Goal: Information Seeking & Learning: Learn about a topic

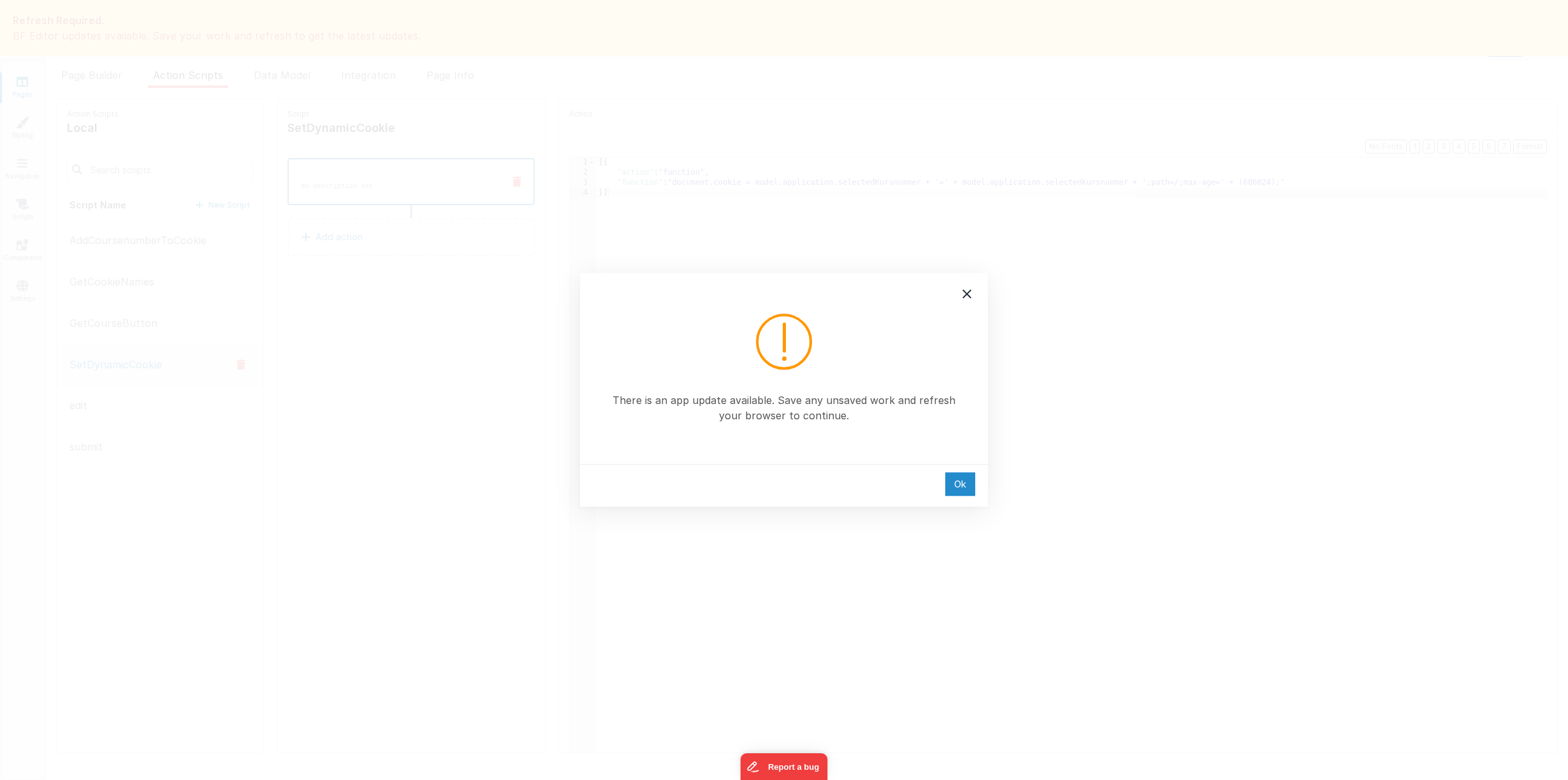
drag, startPoint x: 0, startPoint y: 0, endPoint x: 959, endPoint y: 482, distance: 1073.3
click at [959, 482] on div "Ok" at bounding box center [960, 484] width 30 height 24
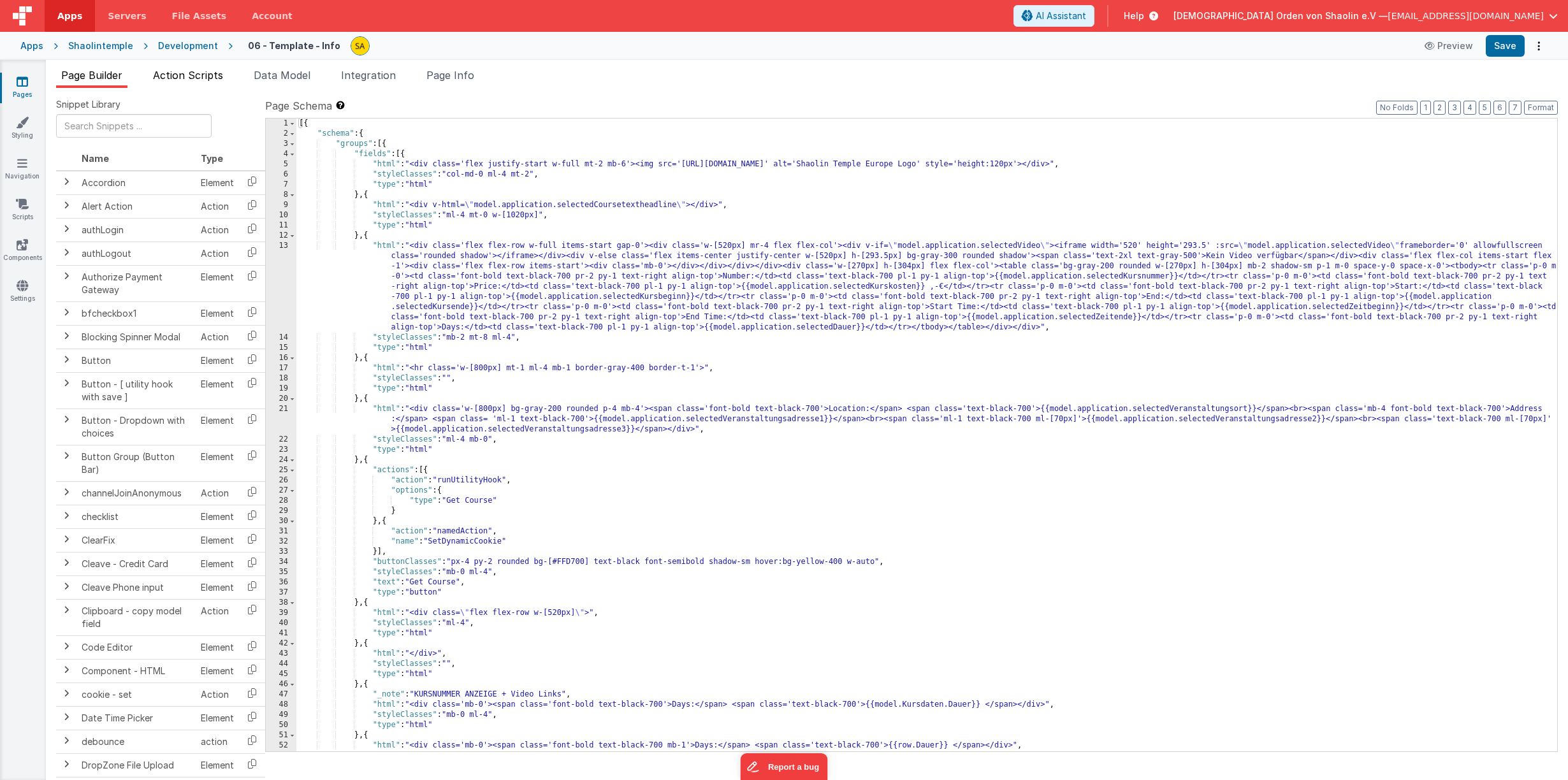
click at [217, 69] on li "Action Scripts" at bounding box center [188, 78] width 80 height 20
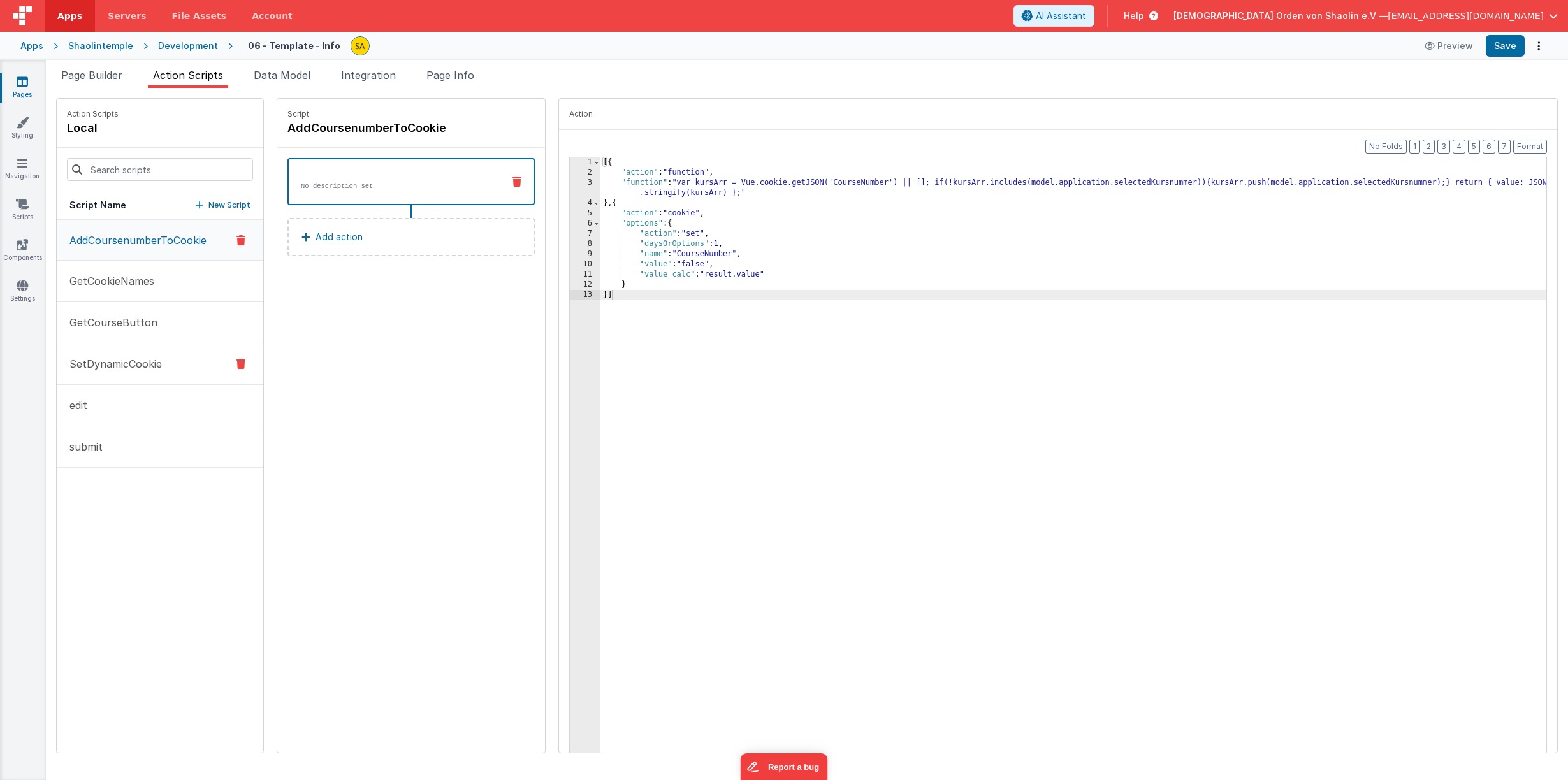
click at [115, 370] on p "SetDynamicCookie" at bounding box center [112, 363] width 100 height 15
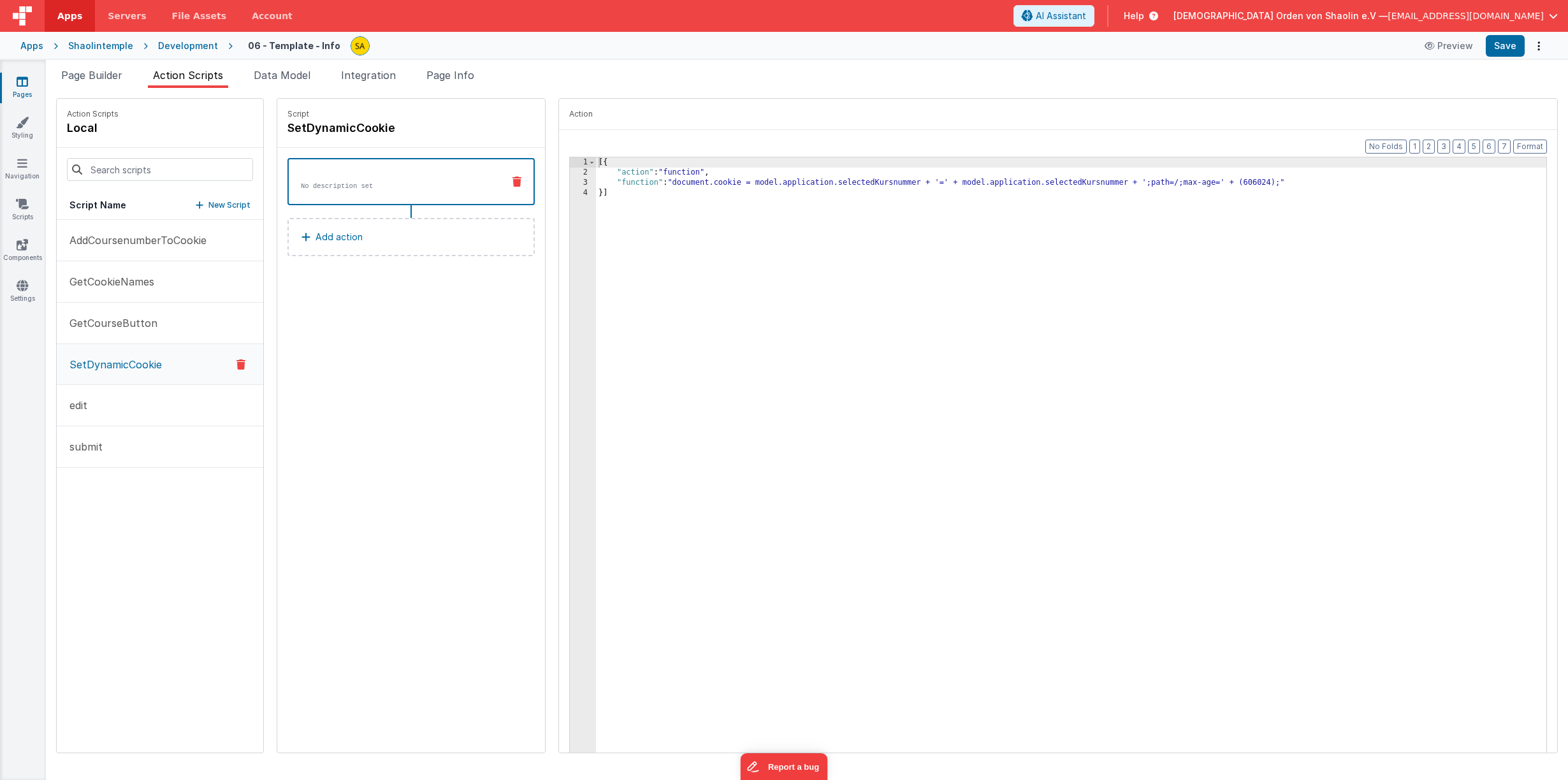
click at [1249, 183] on div "[{ "action" : "function" , "function" : "document.cookie = model.application.se…" at bounding box center [1079, 476] width 966 height 637
click at [1249, 183] on div "[{ "action" : "function" , "function" : "document.cookie = model.application.se…" at bounding box center [1079, 476] width 966 height 637
click at [1510, 49] on button "Save" at bounding box center [1505, 45] width 39 height 22
click at [1498, 47] on button "Save" at bounding box center [1505, 45] width 39 height 22
click at [596, 162] on div "[{ "action" : "function" , "function" : "document.cookie = model.application.se…" at bounding box center [1079, 476] width 966 height 637
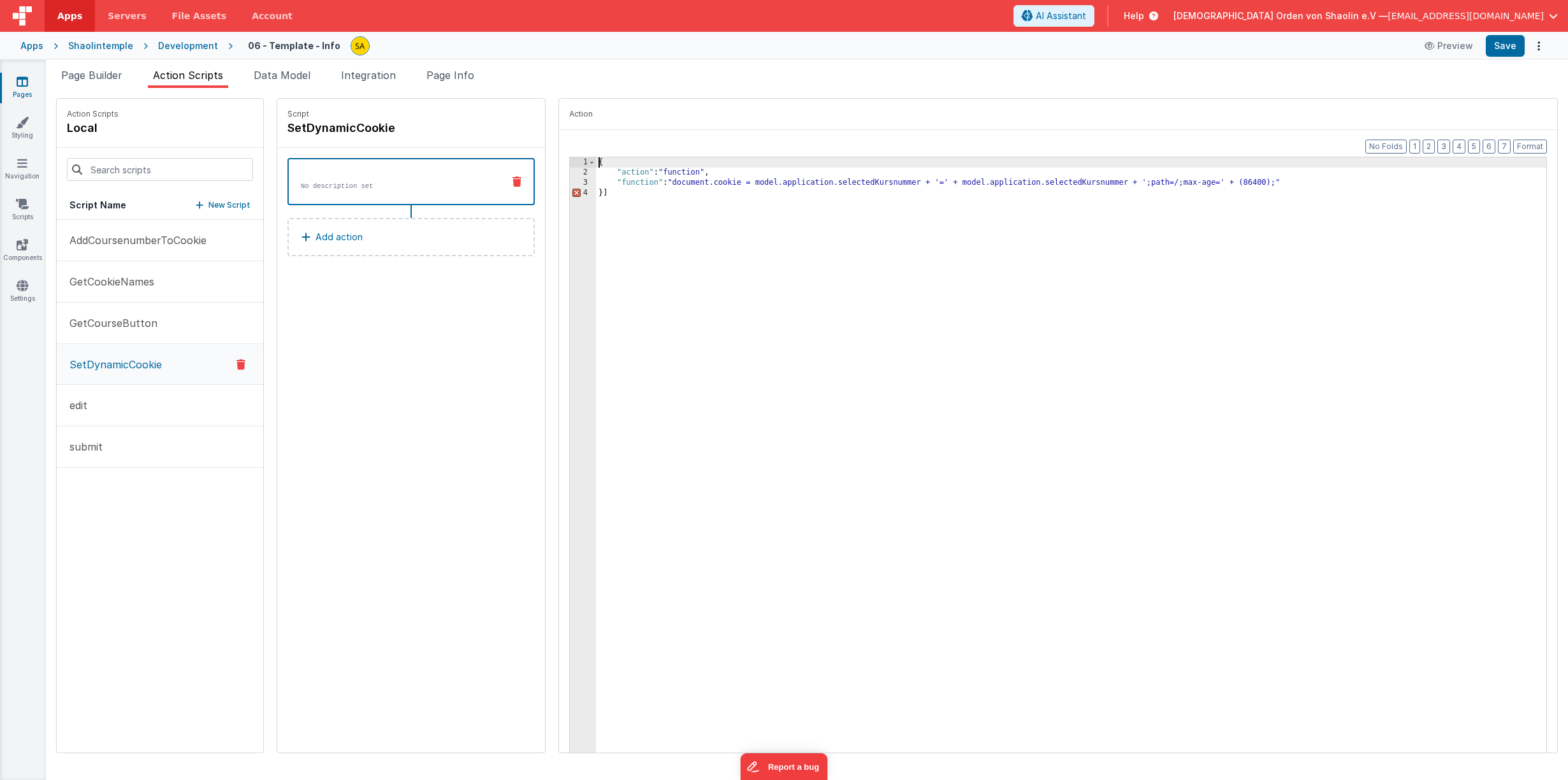
click at [611, 196] on div "{ "action" : "function" , "function" : "document.cookie = model.application.sel…" at bounding box center [1079, 476] width 966 height 637
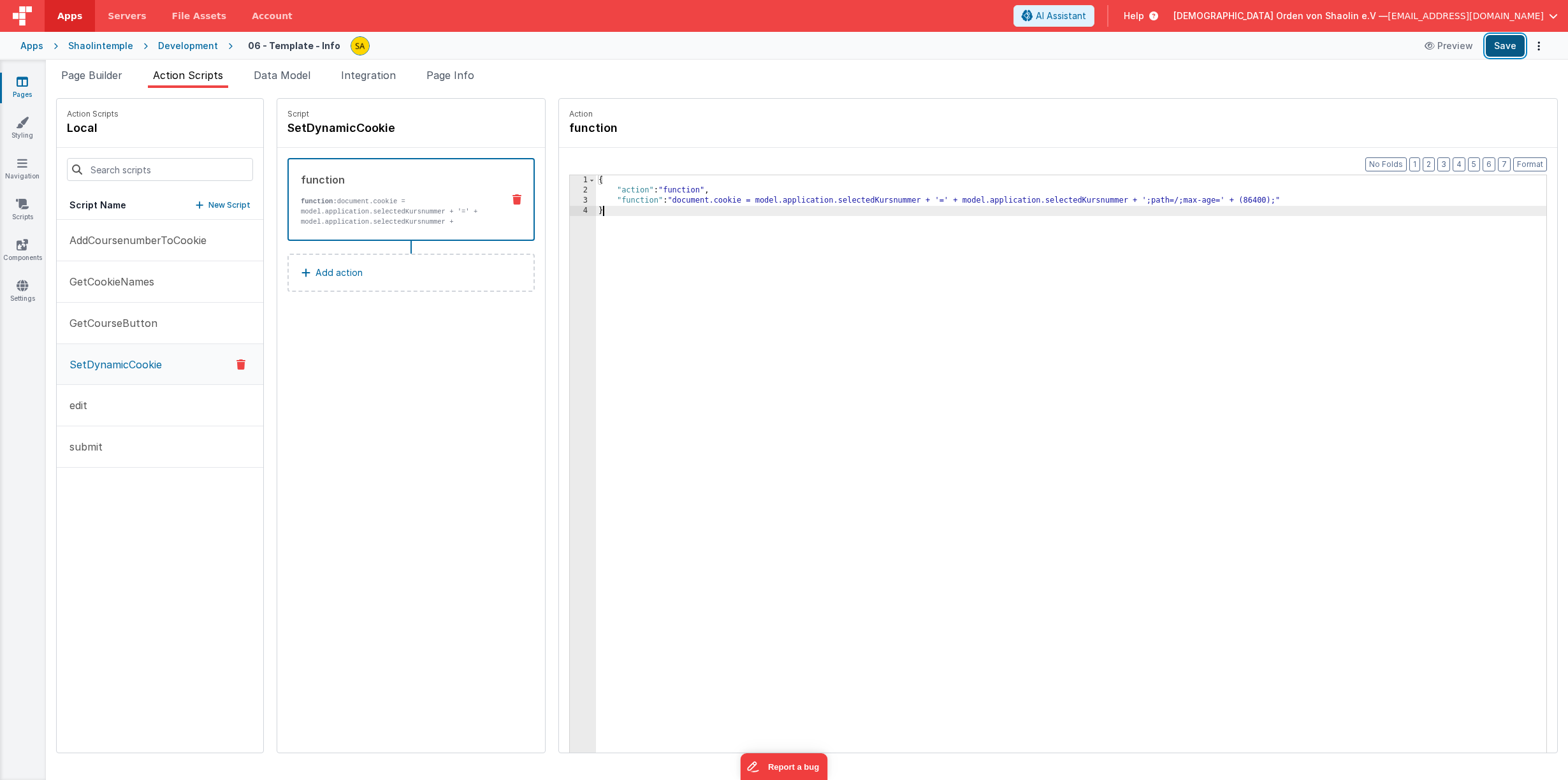
click at [1494, 45] on button "Save" at bounding box center [1505, 45] width 39 height 22
click at [596, 183] on div "{ "action" : "function" , "function" : "document.cookie = model.application.sel…" at bounding box center [1079, 494] width 966 height 637
click at [599, 216] on div "[{ "action" : "function" , "function" : "document.cookie = model.application.se…" at bounding box center [1079, 494] width 966 height 637
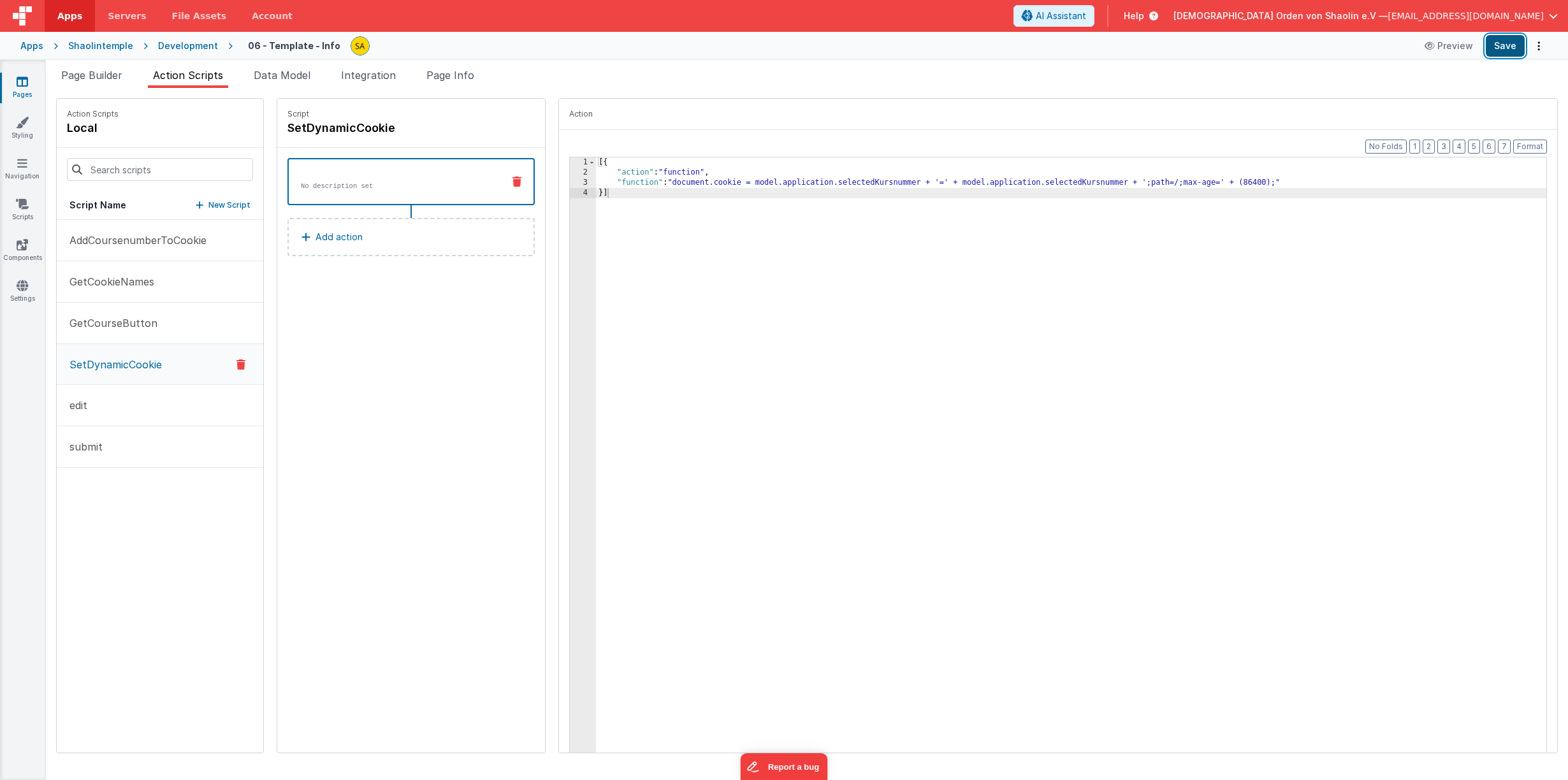
click at [1507, 53] on button "Save" at bounding box center [1505, 45] width 39 height 22
click at [654, 276] on div "[{ "action" : "function" , "function" : "document.cookie = model.application.se…" at bounding box center [1079, 476] width 966 height 637
click at [109, 74] on span "Page Builder" at bounding box center [92, 75] width 61 height 13
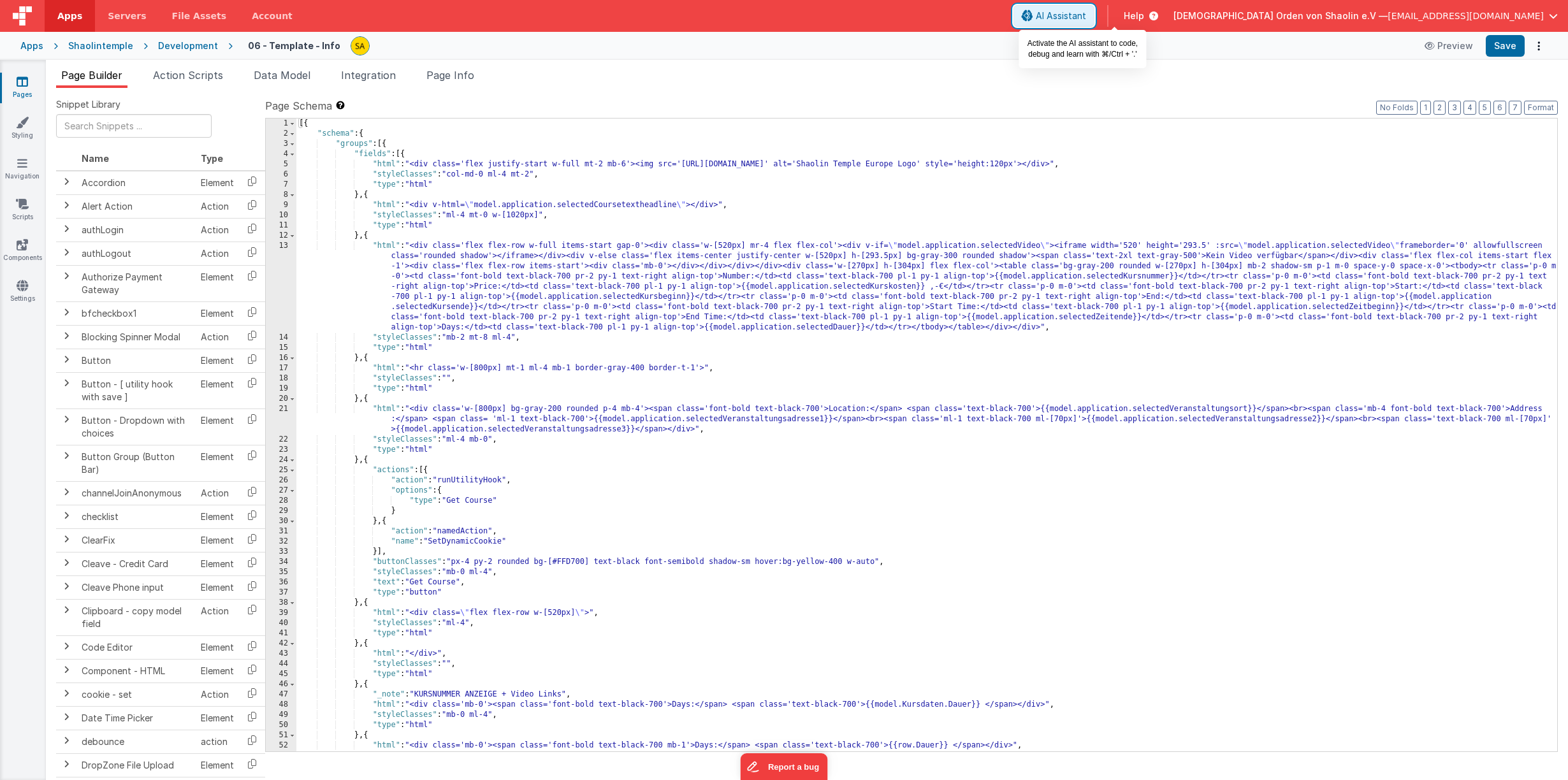
click at [1086, 21] on span "AI Assistant" at bounding box center [1061, 16] width 50 height 13
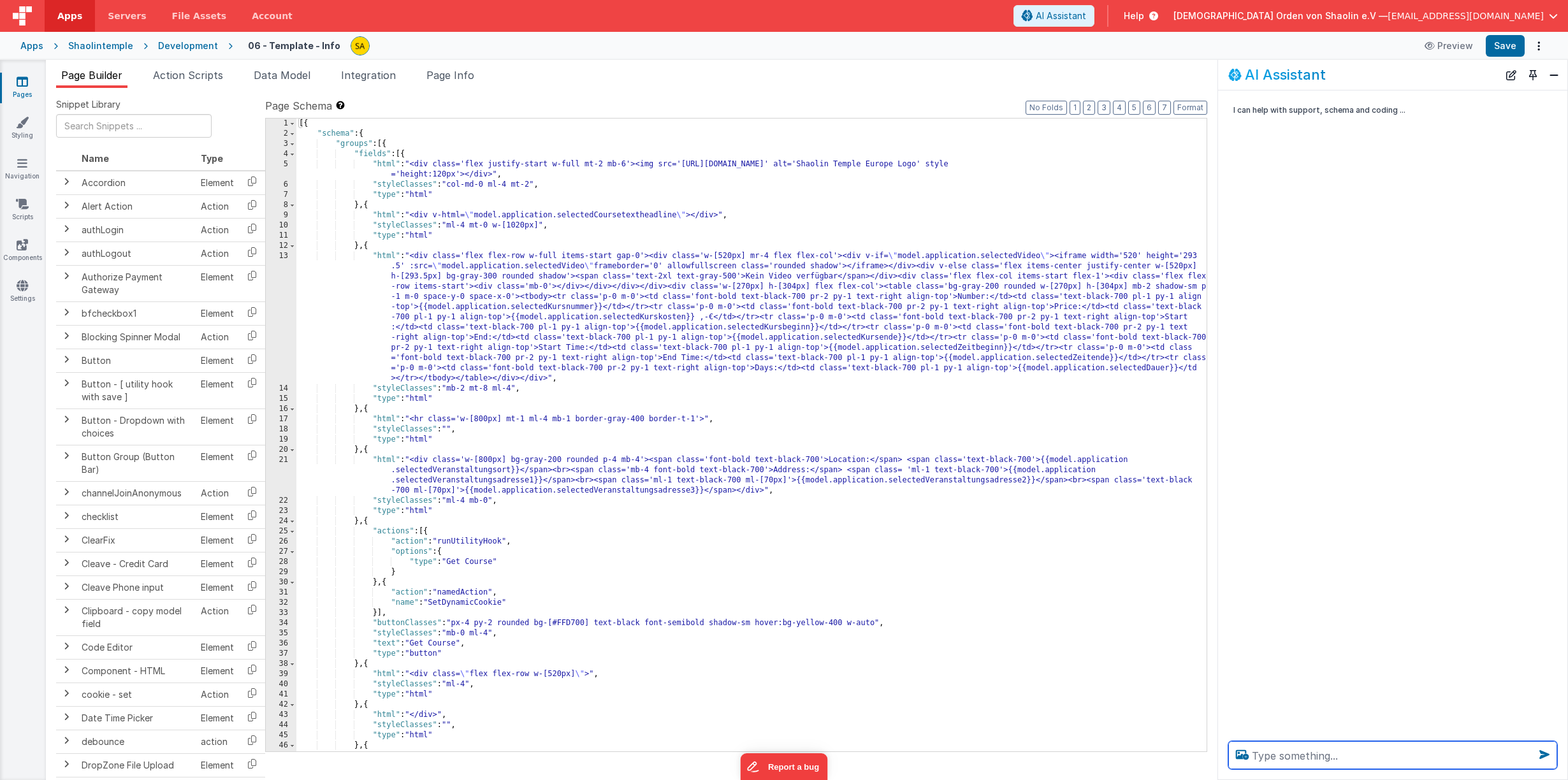
click at [1322, 744] on textarea at bounding box center [1392, 754] width 329 height 28
type textarea "wie kann ich alle cookienamen abfragen?"
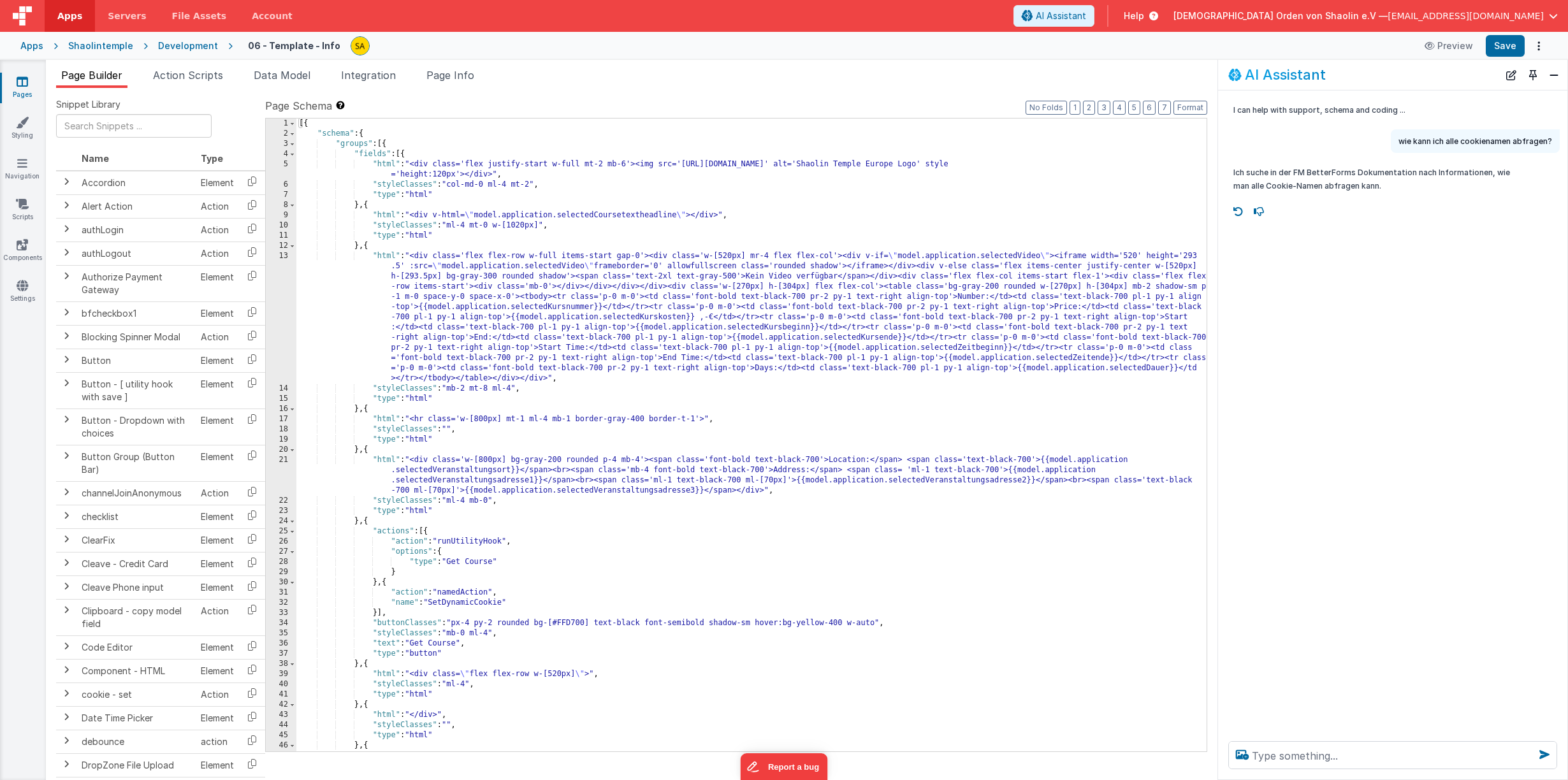
click at [1446, 143] on p "wie kann ich alle cookienamen abfragen?" at bounding box center [1474, 141] width 153 height 13
click at [1446, 143] on p "wie kann ich alle cookienamen abfragen?" at bounding box center [1474, 141] width 153 height 13
click at [1295, 761] on textarea at bounding box center [1392, 754] width 329 height 28
paste textarea "wie kann ich alle cookienamen abfragen?"
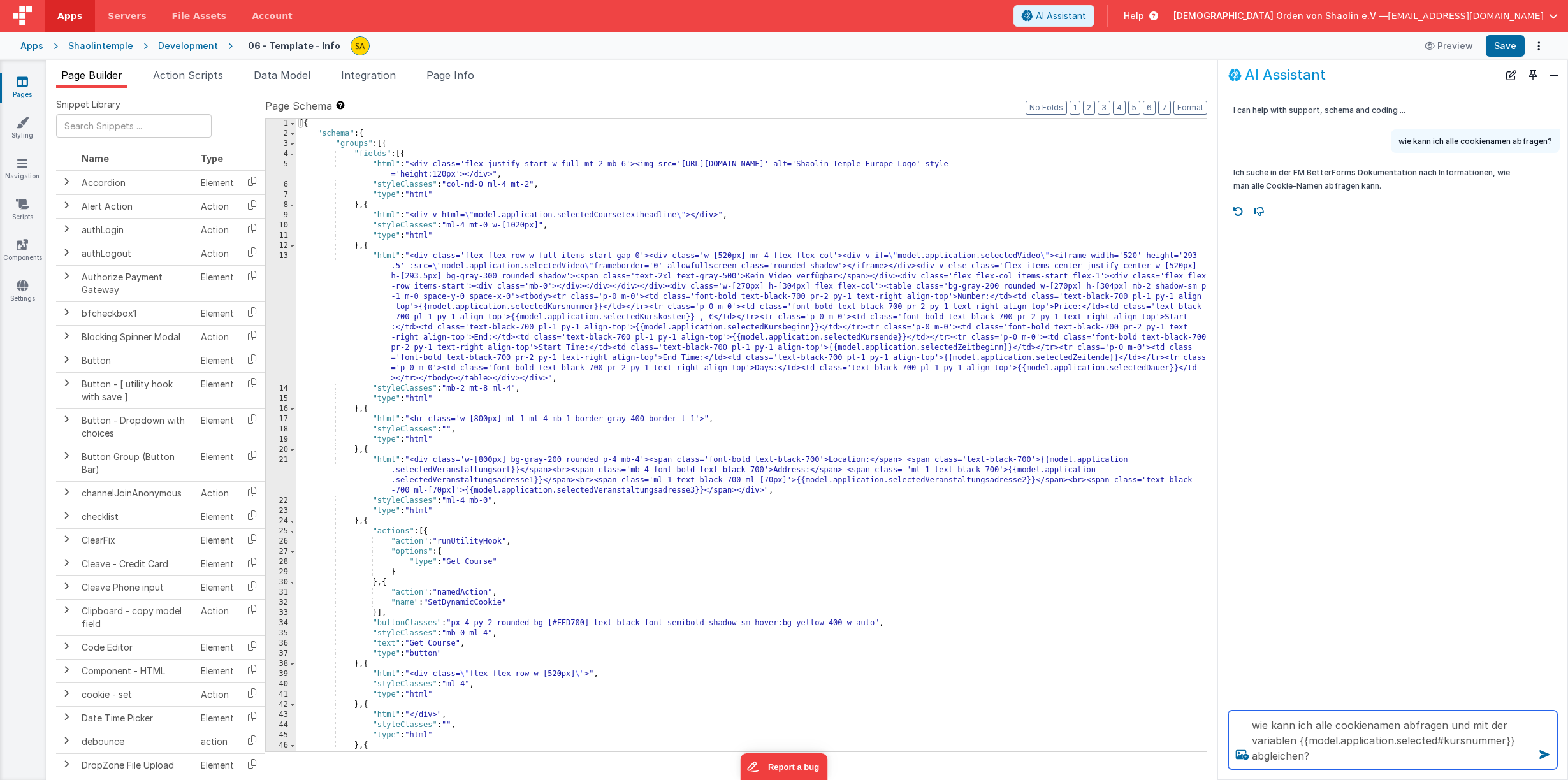
type textarea "wie kann ich alle cookienamen abfragen und mit der variablen {{model.applicatio…"
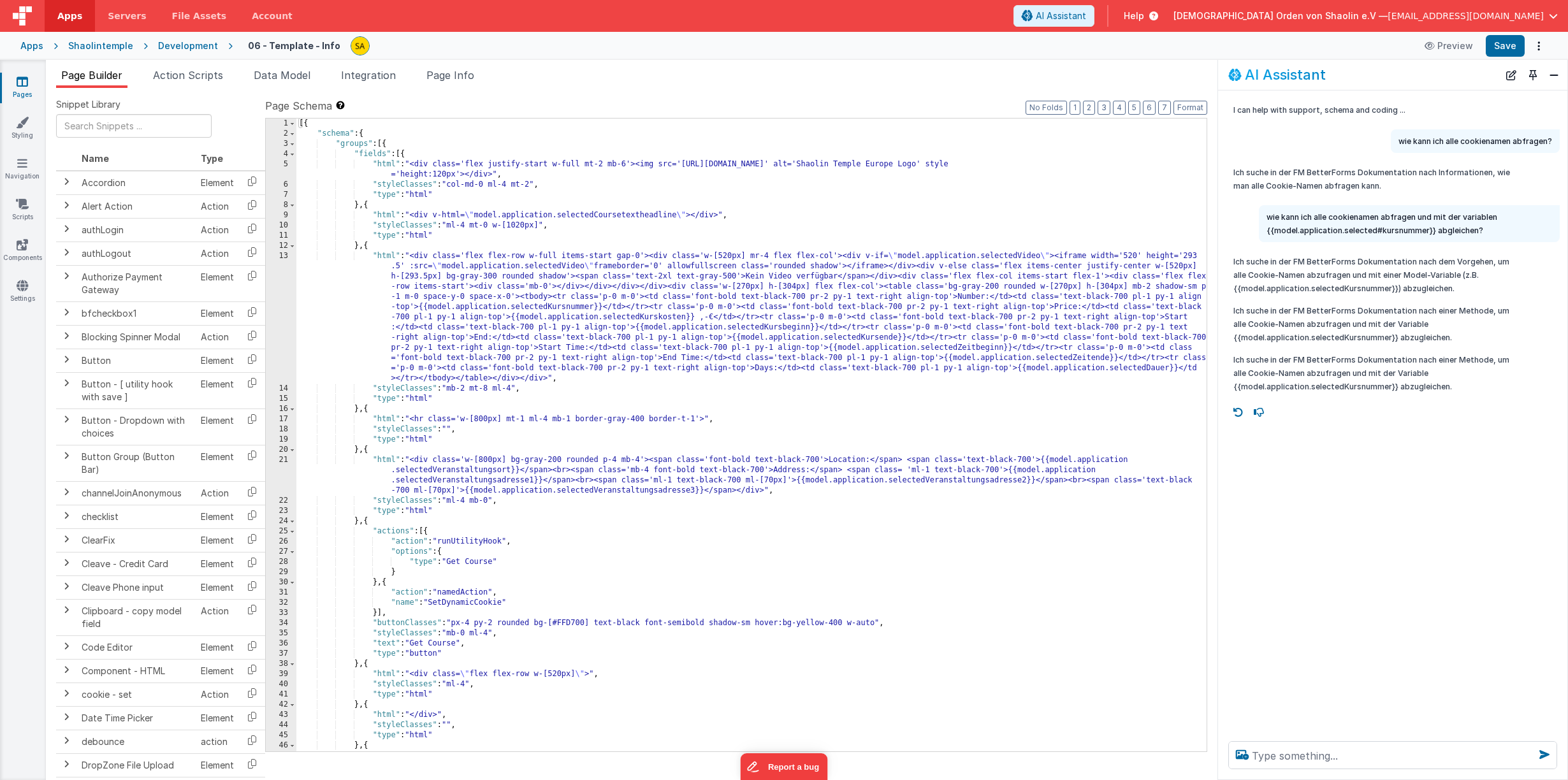
click at [1333, 222] on p "wie kann ich alle cookienamen abfragen und mit der variablen {{model.applicatio…" at bounding box center [1409, 223] width 286 height 27
click at [1321, 756] on textarea at bounding box center [1392, 754] width 329 height 28
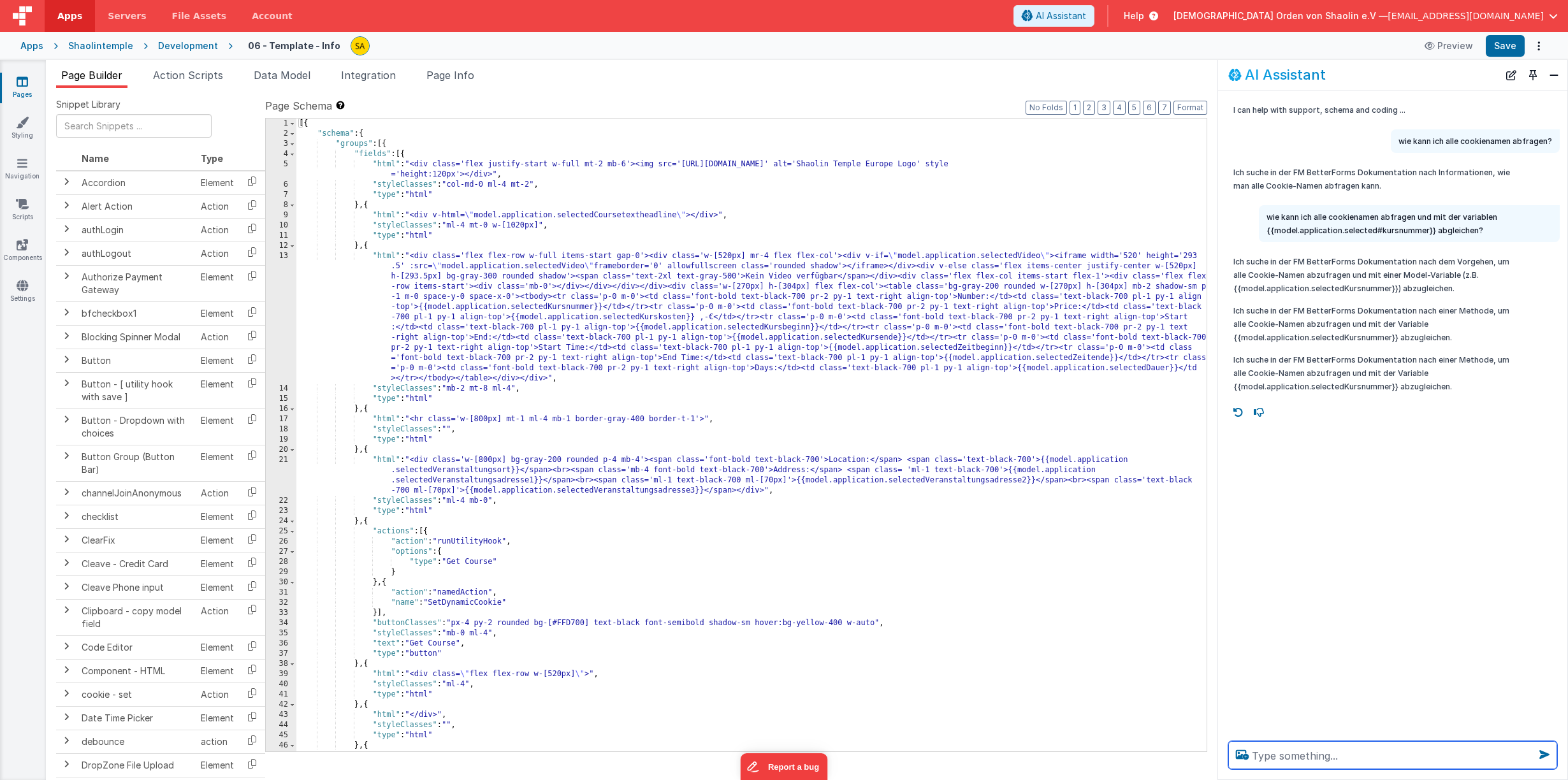
paste textarea "wie kann ich alle cookienamen abfragen und mit der variablen {{model.applicatio…"
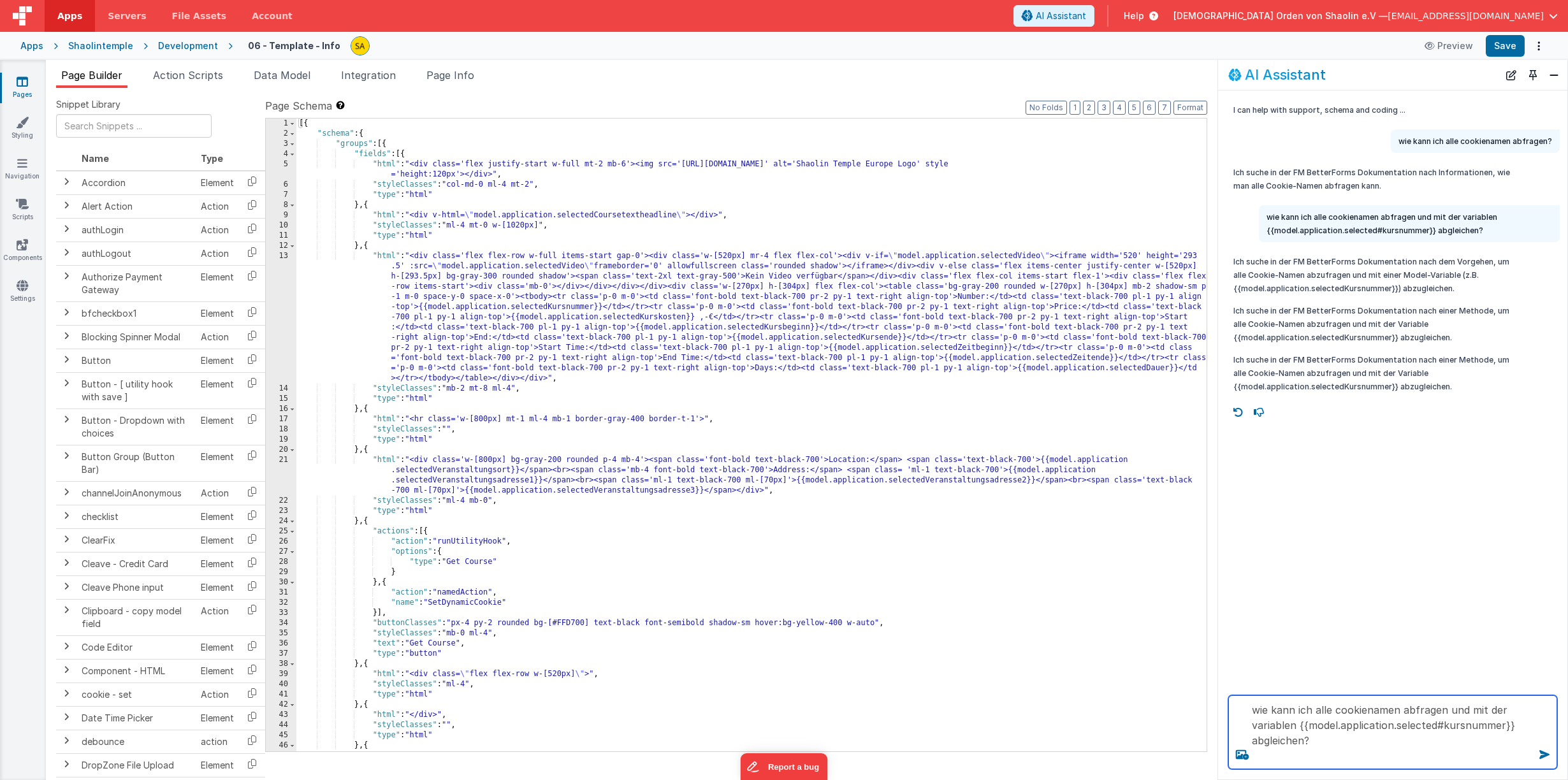
type textarea "wie kann ich alle cookienamen abfragen und mit der variablen {{model.applicatio…"
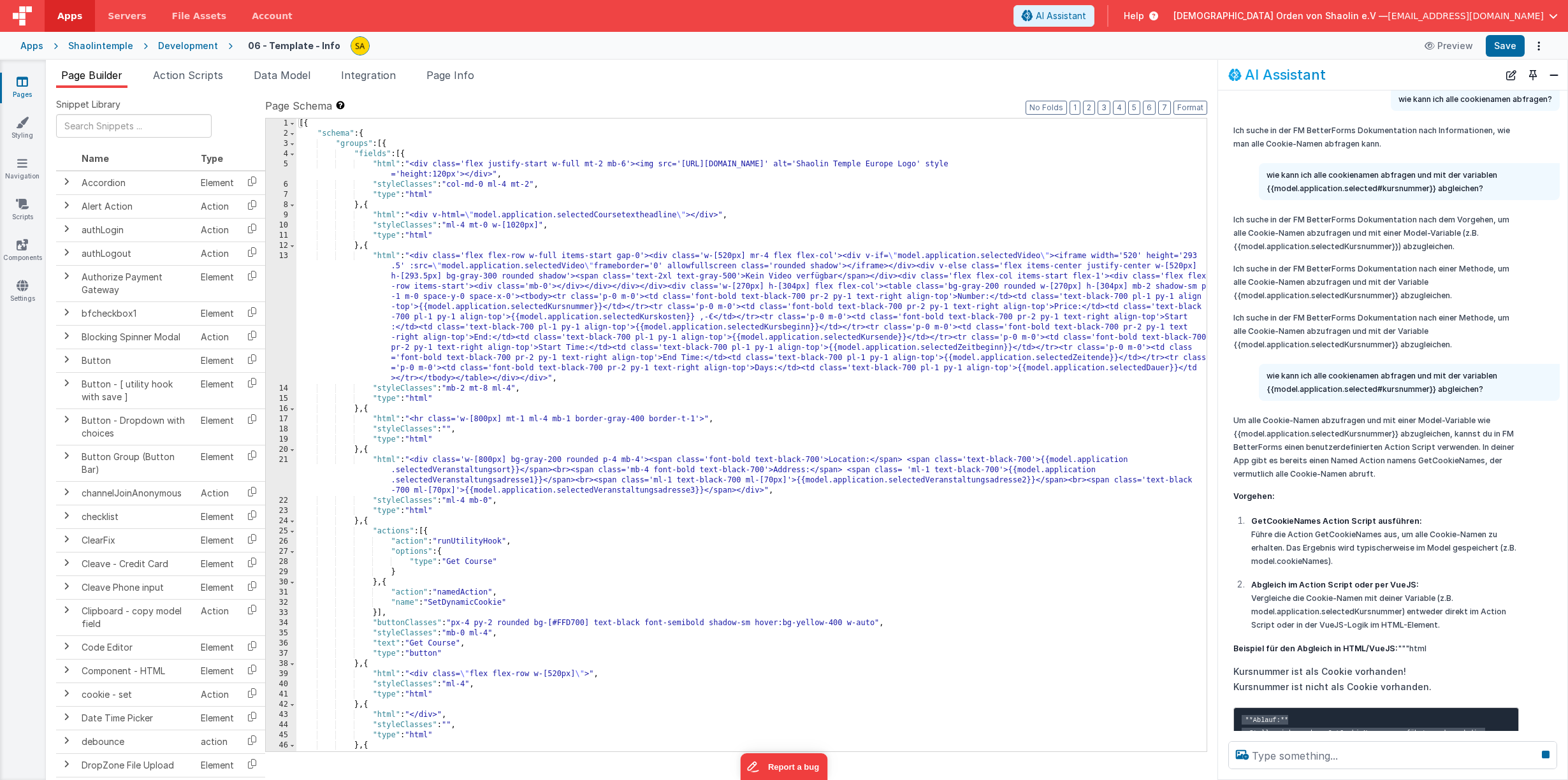
scroll to position [43, 0]
click at [186, 70] on span "Action Scripts" at bounding box center [188, 75] width 70 height 13
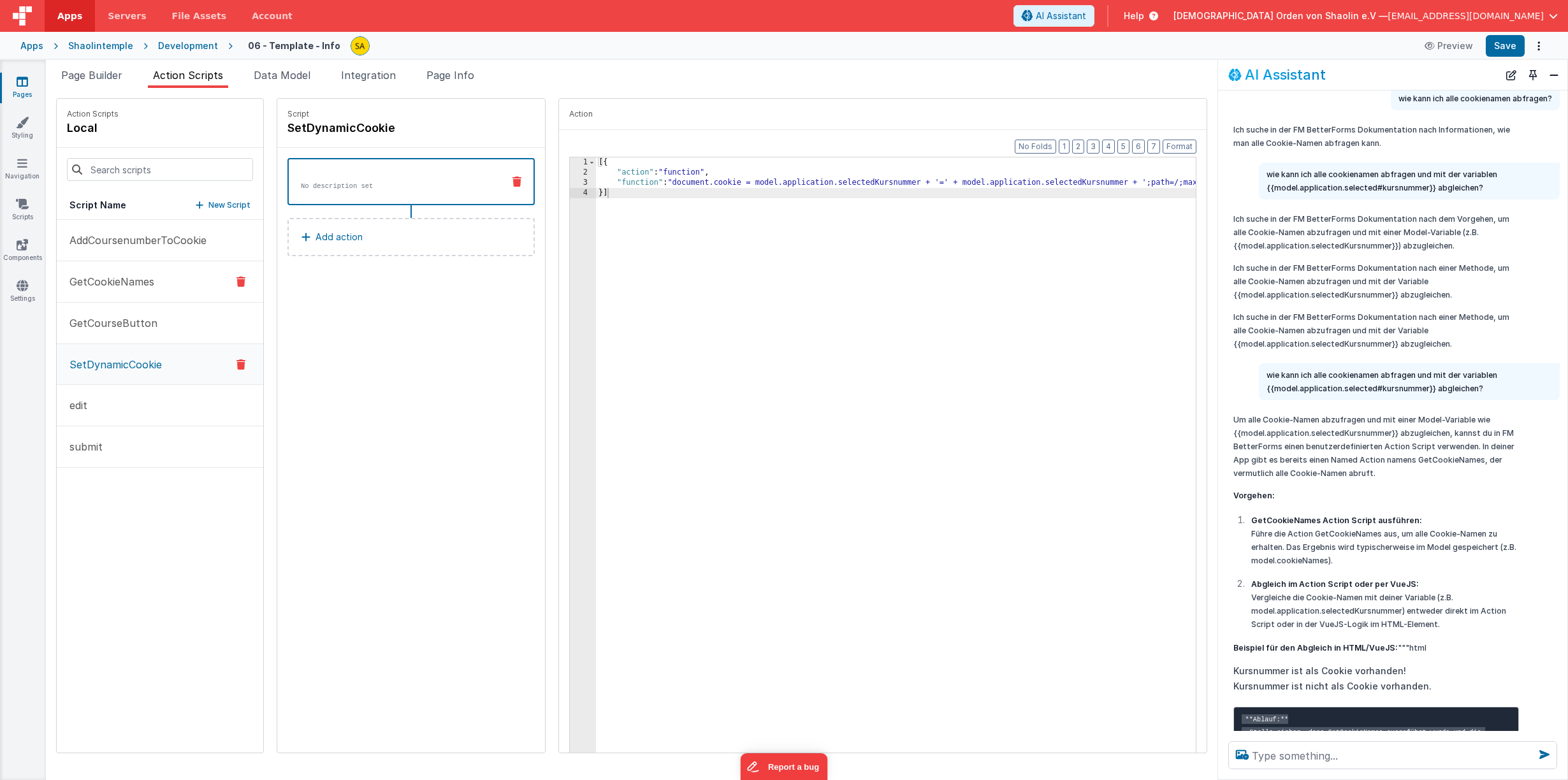
click at [105, 269] on button "GetCookieNames" at bounding box center [160, 282] width 207 height 41
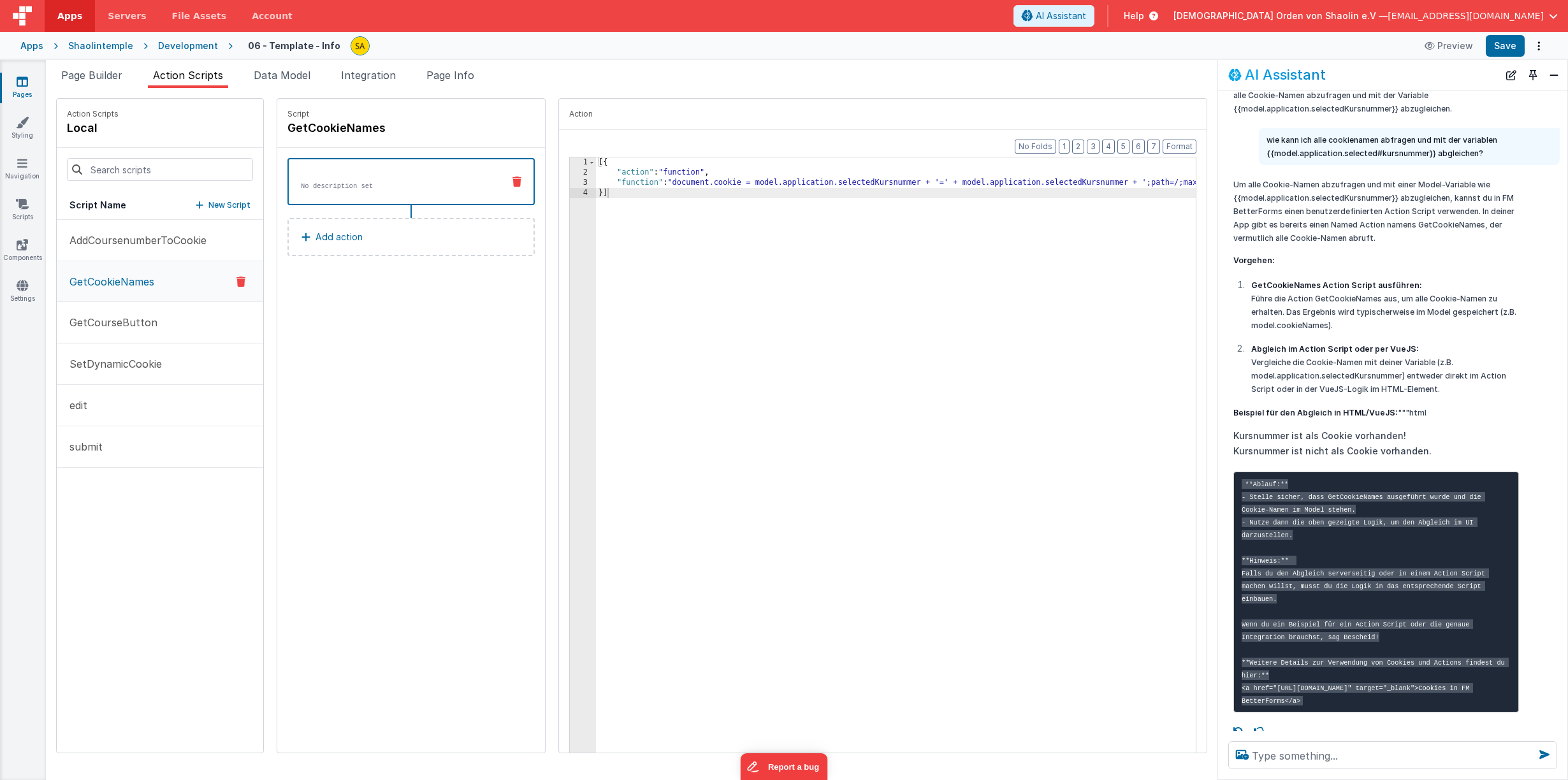
scroll to position [311, 0]
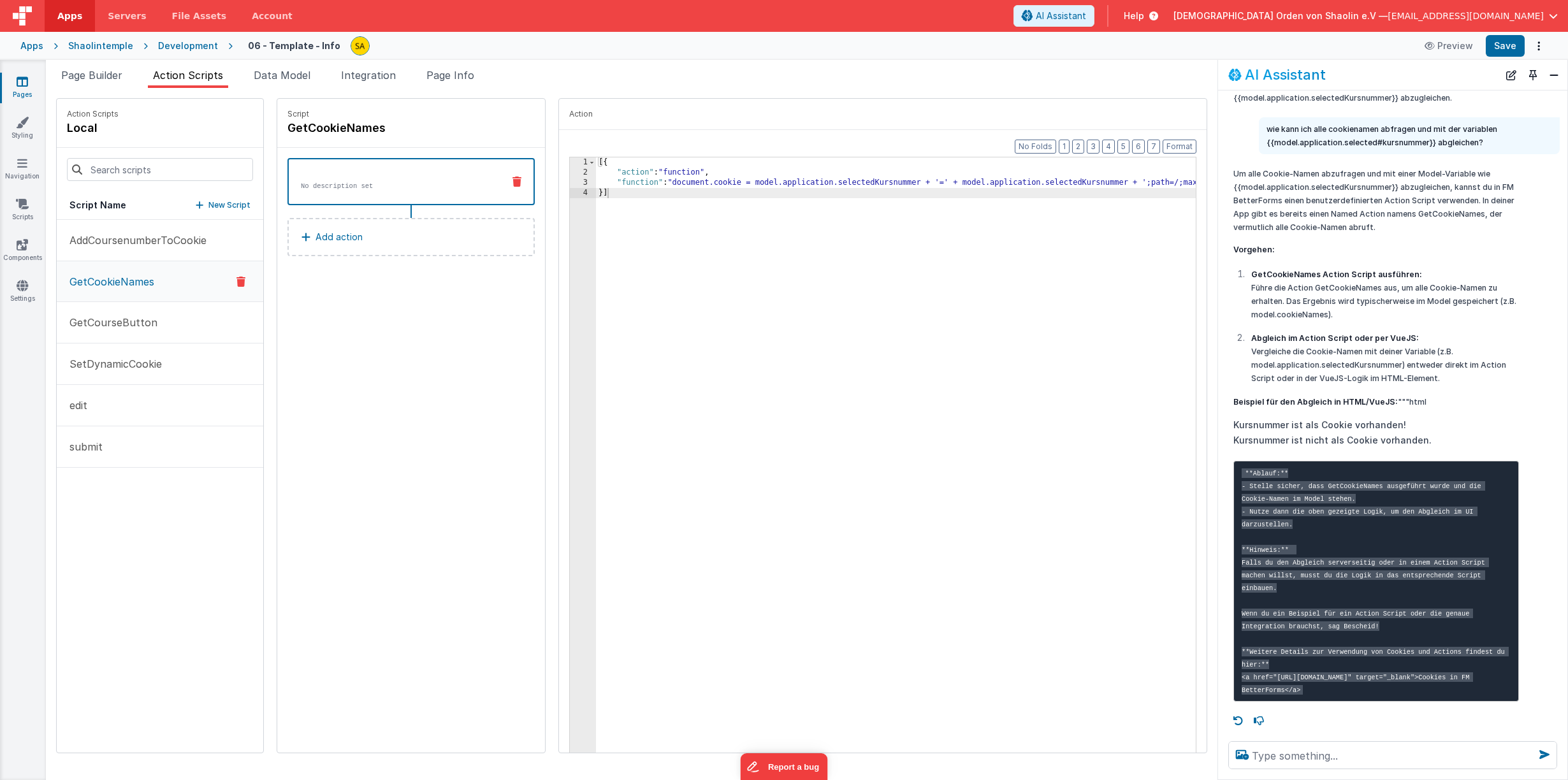
click at [1309, 122] on p "wie kann ich alle cookienamen abfragen und mit der variablen {{model.applicatio…" at bounding box center [1409, 136] width 286 height 27
click at [1557, 76] on button "Close" at bounding box center [1554, 75] width 16 height 18
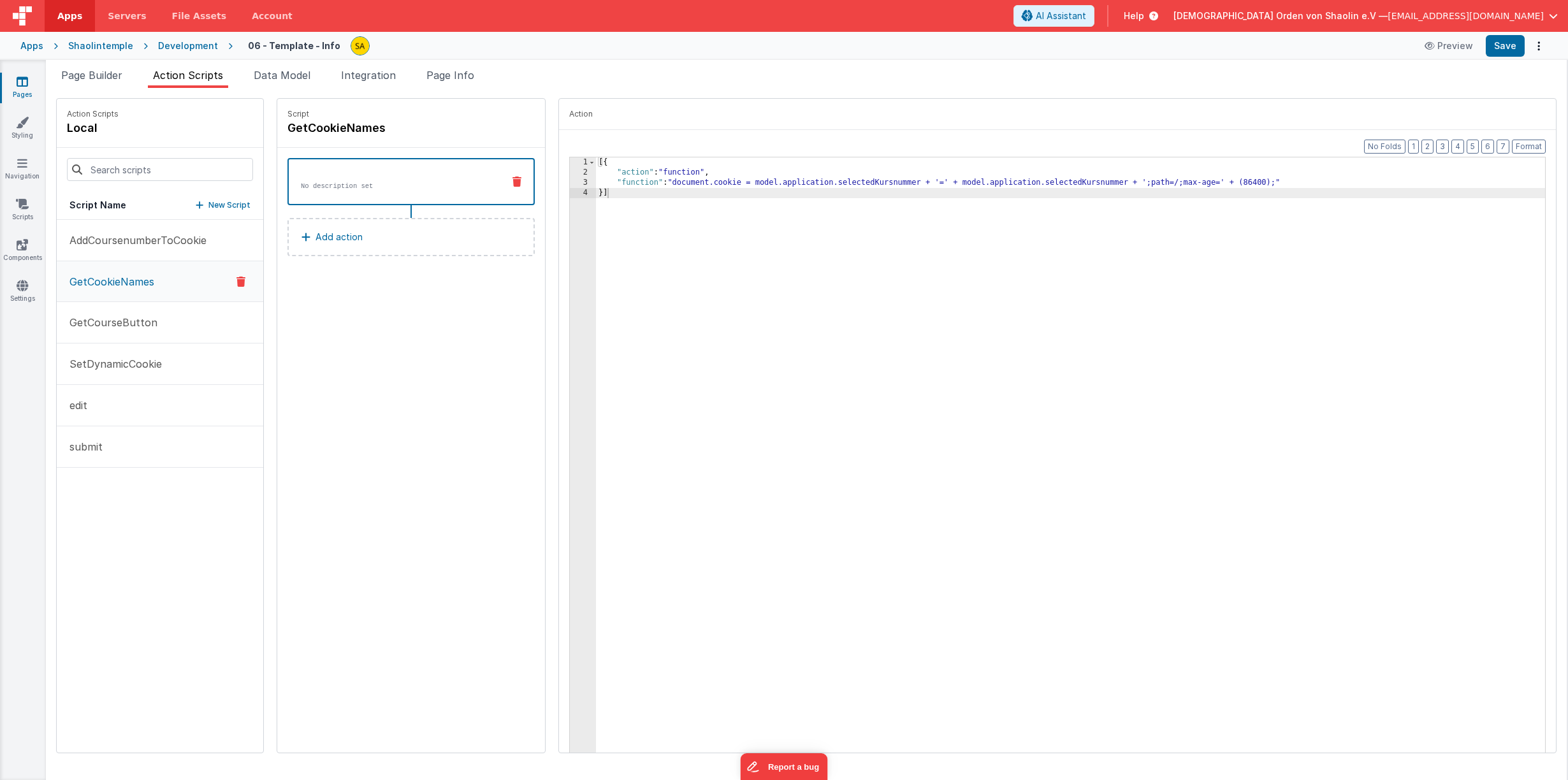
scroll to position [525, 0]
click at [111, 368] on p "SetDynamicCookie" at bounding box center [112, 363] width 100 height 15
click at [134, 287] on p "GetCookieNames" at bounding box center [108, 281] width 92 height 15
click at [141, 239] on p "AddCoursenumberToCookie" at bounding box center [134, 240] width 145 height 15
click at [137, 282] on p "GetCookieNames" at bounding box center [108, 280] width 92 height 15
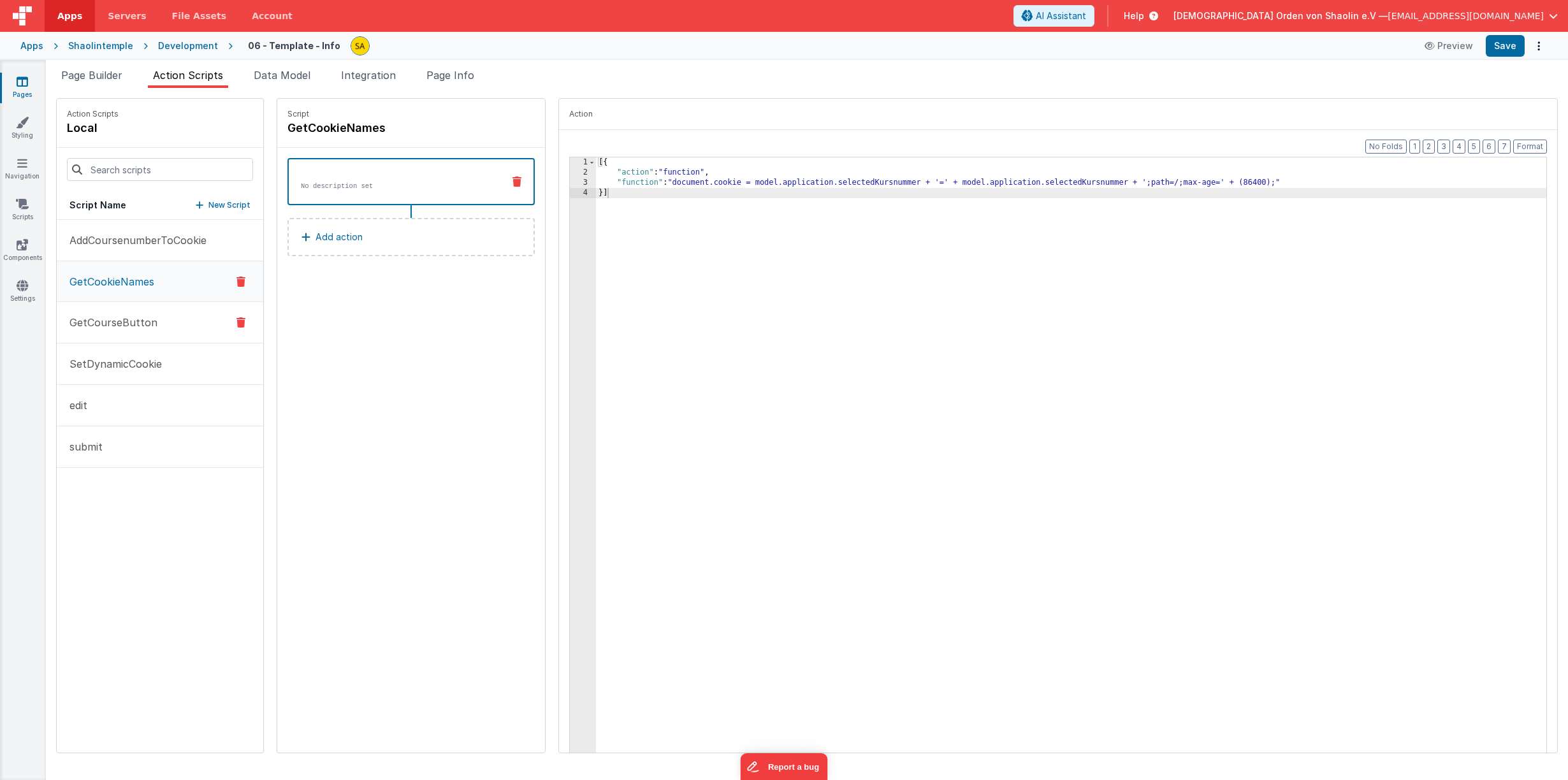
click at [116, 333] on button "GetCourseButton" at bounding box center [160, 323] width 207 height 41
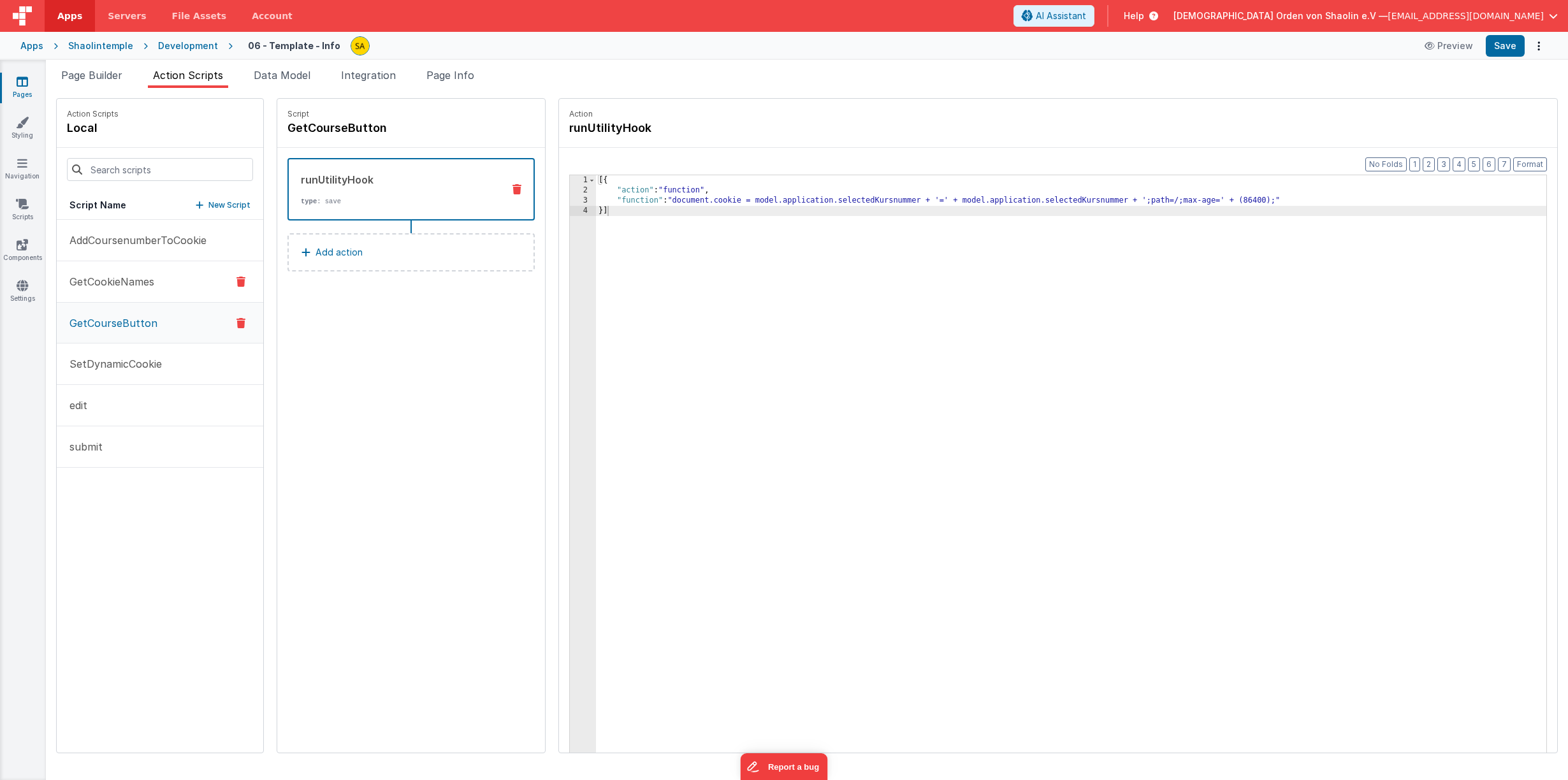
click at [132, 284] on p "GetCookieNames" at bounding box center [108, 281] width 92 height 15
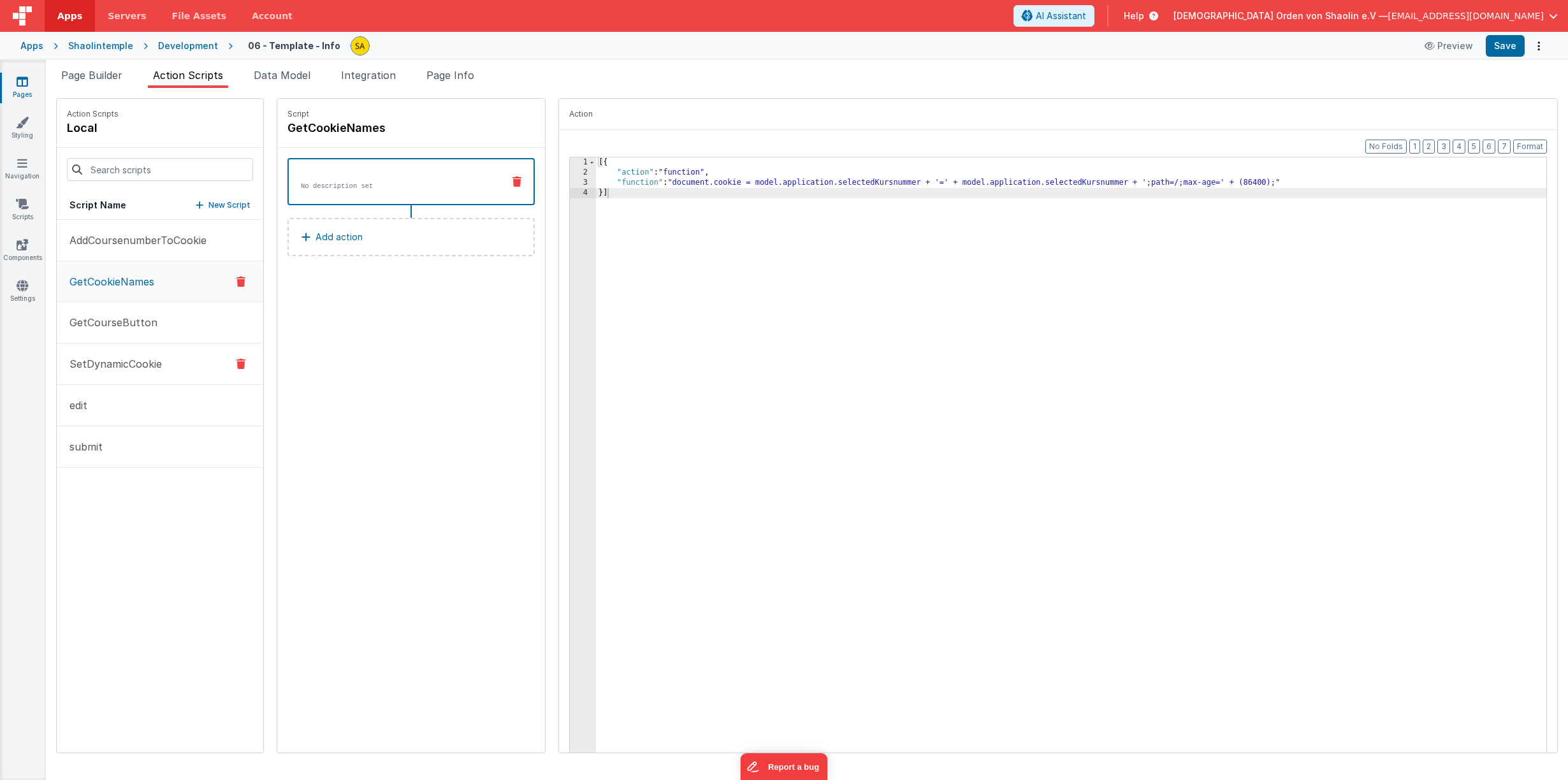
click at [127, 368] on p "SetDynamicCookie" at bounding box center [112, 363] width 100 height 15
click at [126, 282] on p "GetCookieNames" at bounding box center [108, 281] width 92 height 15
click at [124, 367] on p "SetDynamicCookie" at bounding box center [112, 363] width 100 height 15
click at [117, 79] on span "Page Builder" at bounding box center [92, 75] width 61 height 13
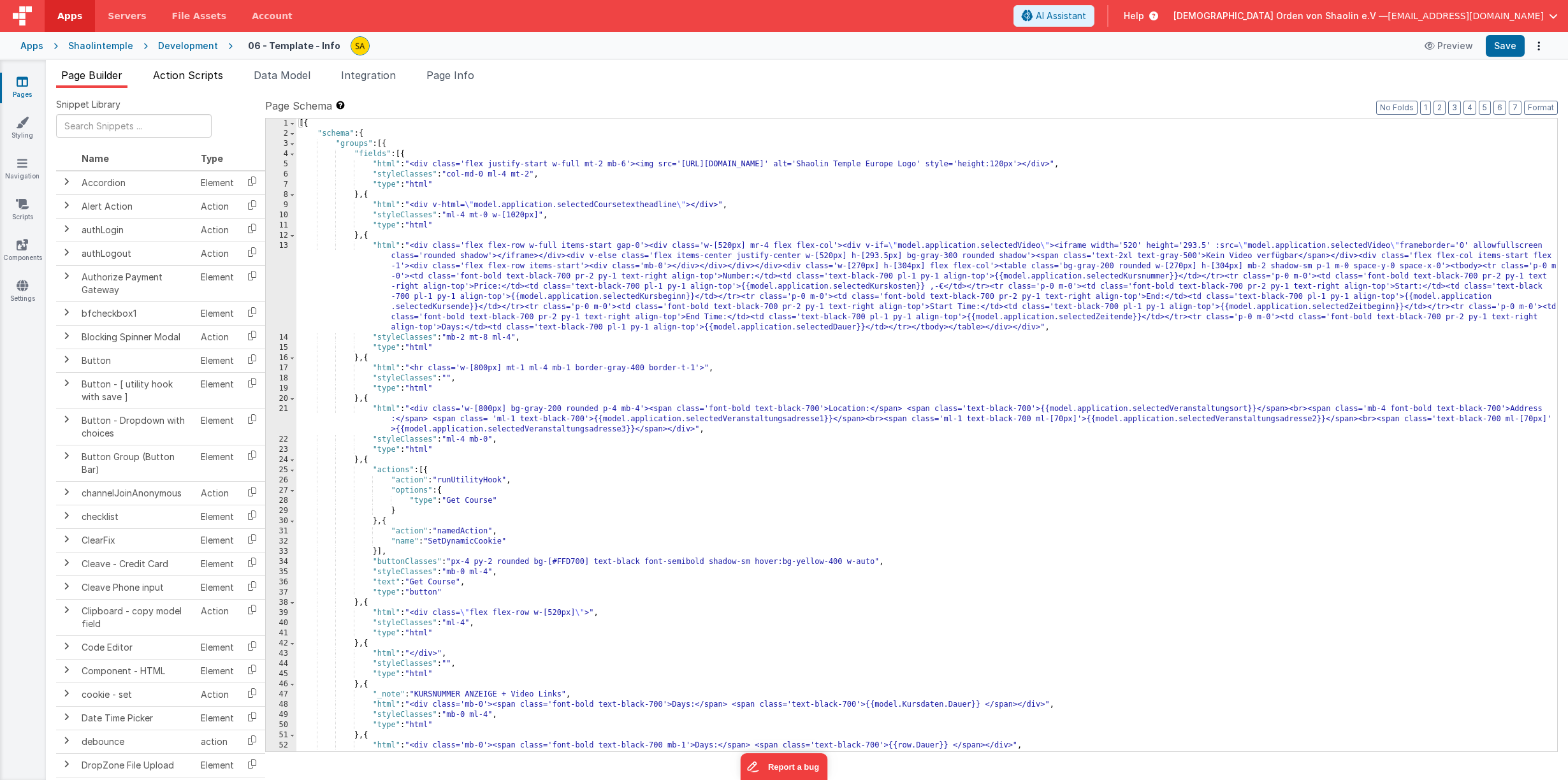
click at [215, 77] on span "Action Scripts" at bounding box center [188, 75] width 70 height 13
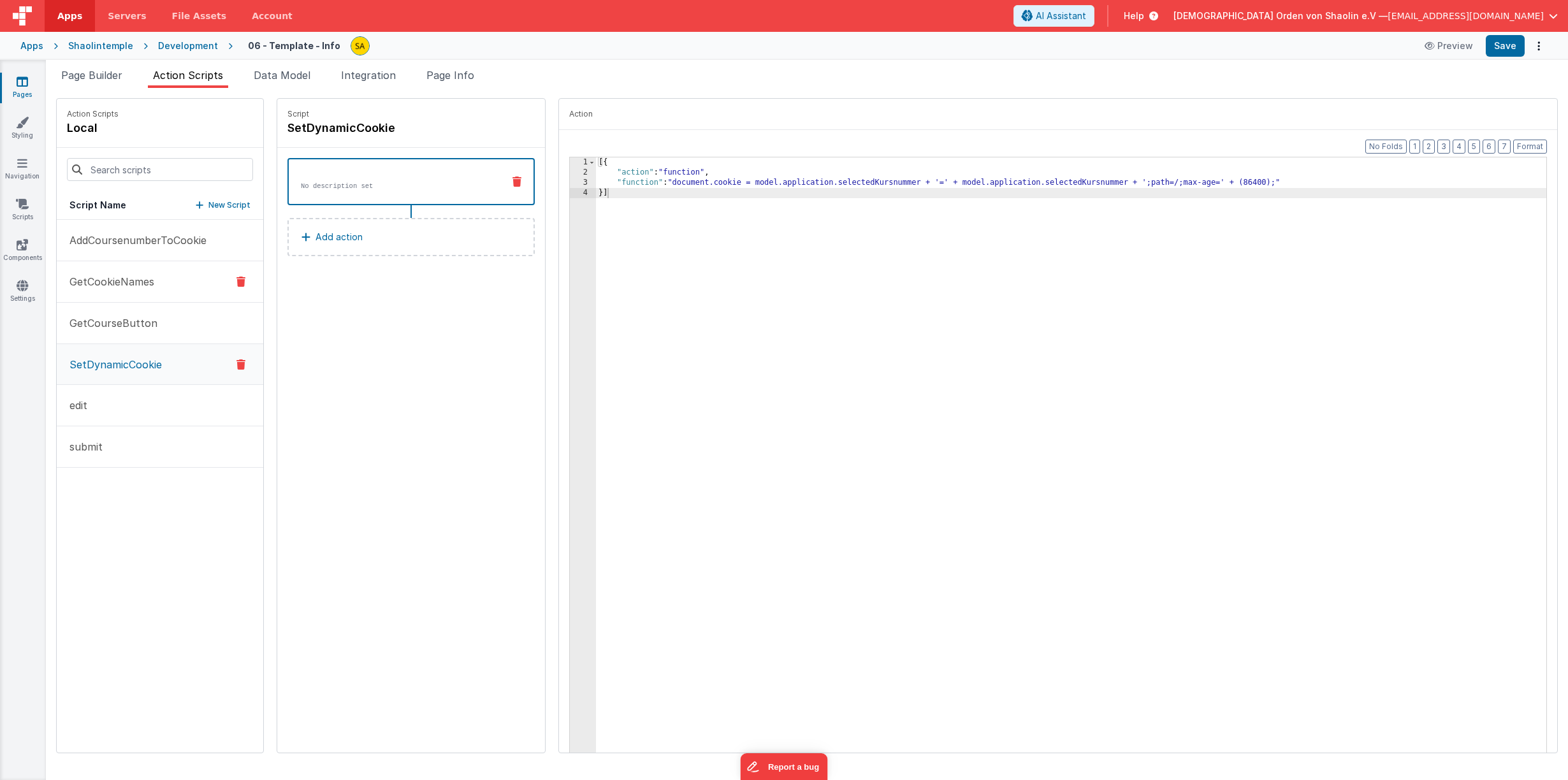
click at [119, 282] on p "GetCookieNames" at bounding box center [108, 281] width 92 height 15
click at [352, 188] on p "No description set" at bounding box center [396, 186] width 192 height 10
click at [335, 130] on h4 "GetCookieNames" at bounding box center [383, 128] width 191 height 18
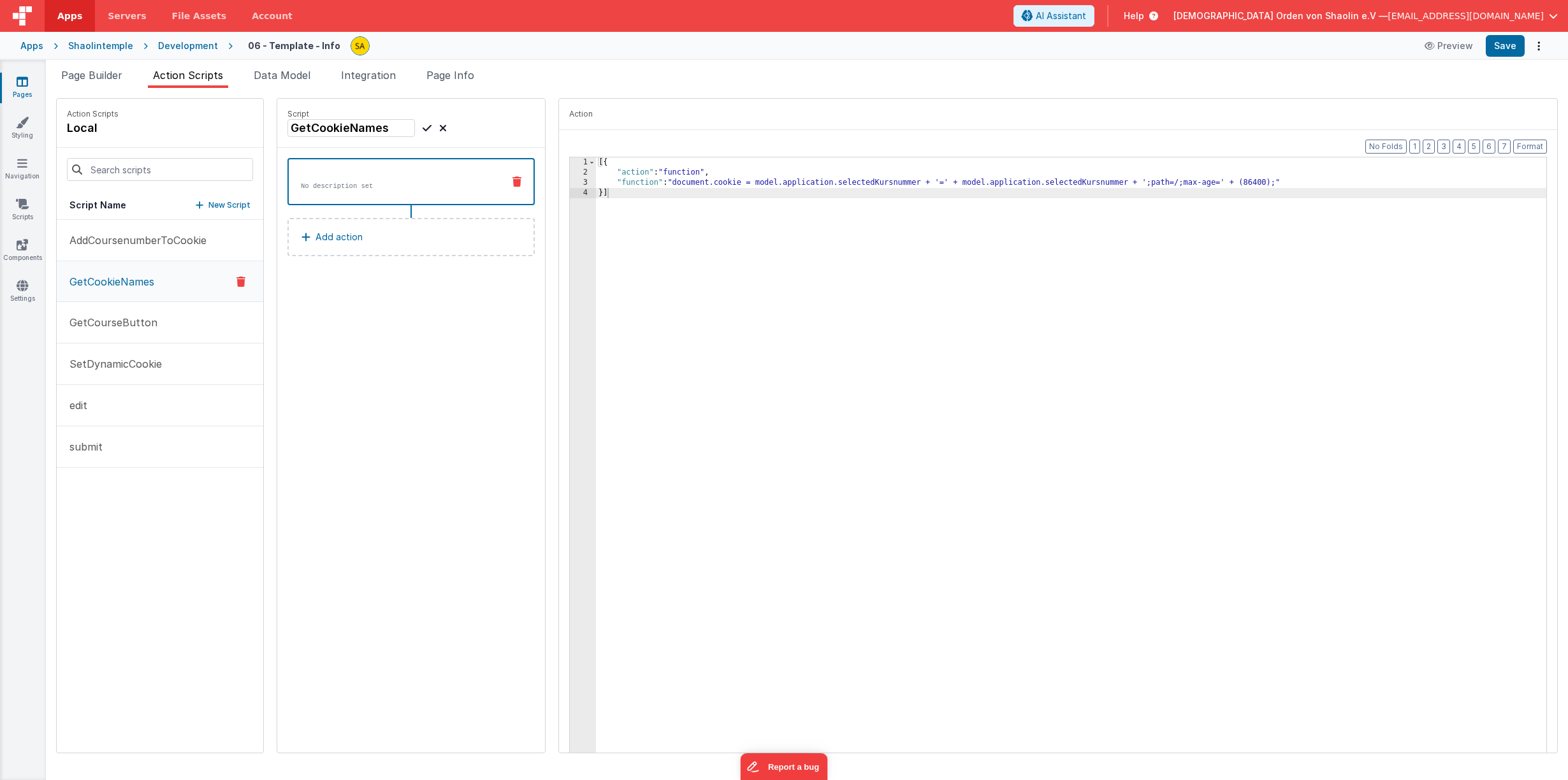
click at [423, 128] on icon at bounding box center [427, 128] width 9 height 15
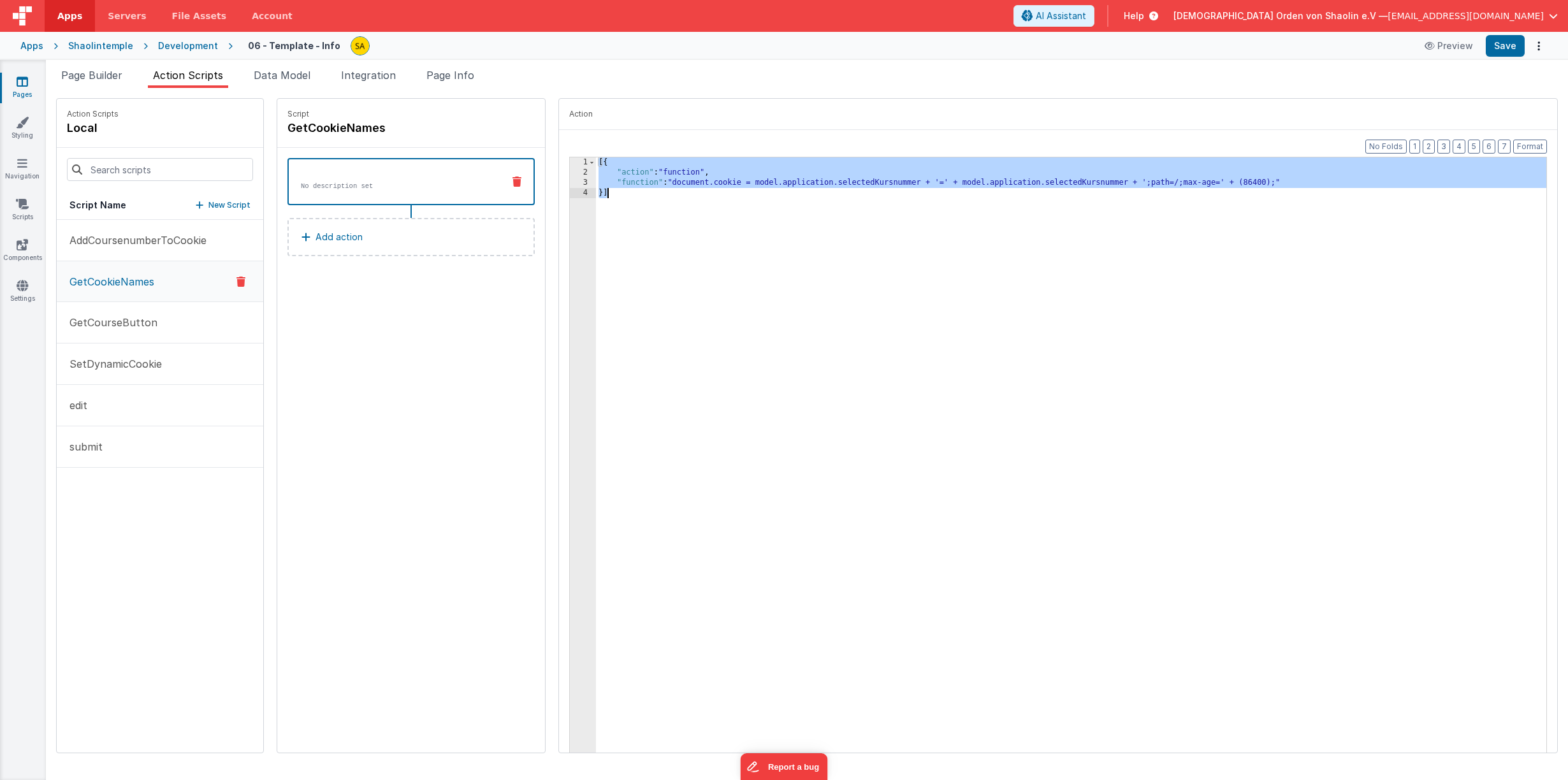
drag, startPoint x: 587, startPoint y: 165, endPoint x: 596, endPoint y: 198, distance: 34.2
click at [602, 202] on div "[{ "action" : "function" , "function" : "document.cookie = model.application.se…" at bounding box center [1079, 476] width 966 height 637
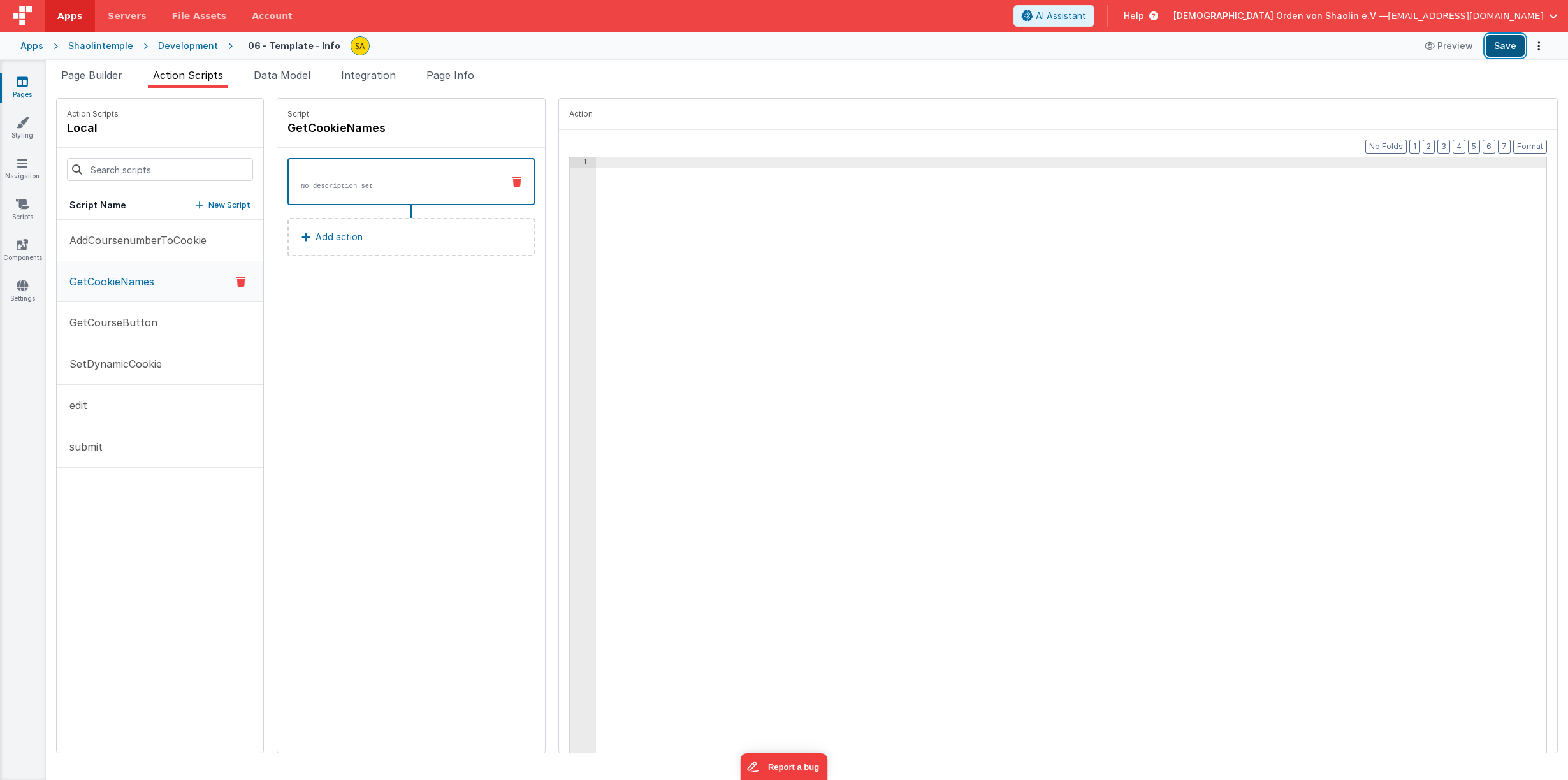
click at [1514, 45] on button "Save" at bounding box center [1505, 45] width 39 height 22
click at [117, 366] on p "SetDynamicCookie" at bounding box center [112, 363] width 100 height 15
click at [138, 294] on button "GetCookieNames" at bounding box center [160, 282] width 207 height 41
click at [165, 362] on button "SetDynamicCookie" at bounding box center [160, 364] width 207 height 41
click at [612, 166] on div at bounding box center [1079, 476] width 966 height 637
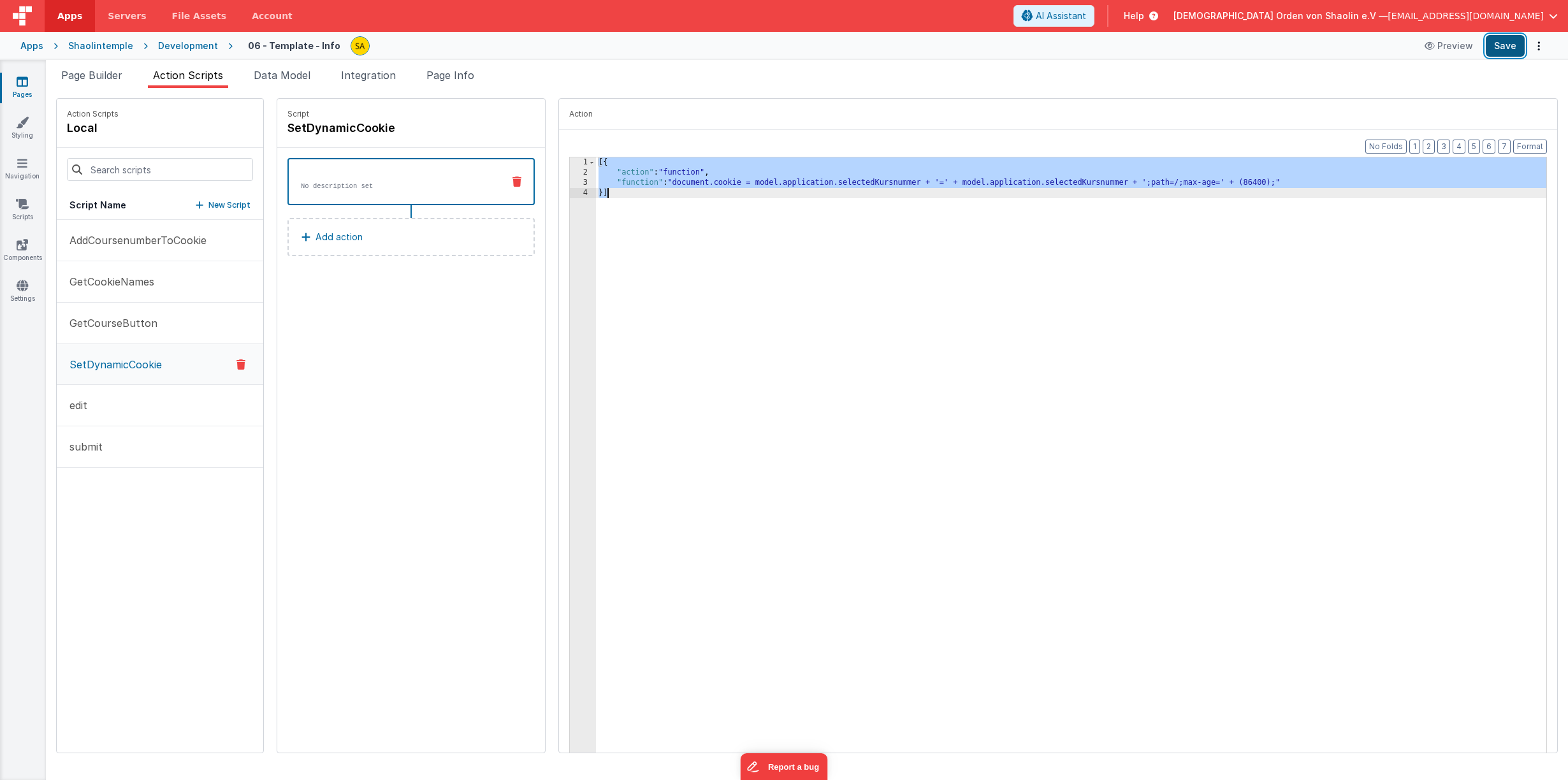
click at [1518, 43] on button "Save" at bounding box center [1505, 45] width 39 height 22
click at [130, 282] on p "GetCookieNames" at bounding box center [108, 281] width 92 height 15
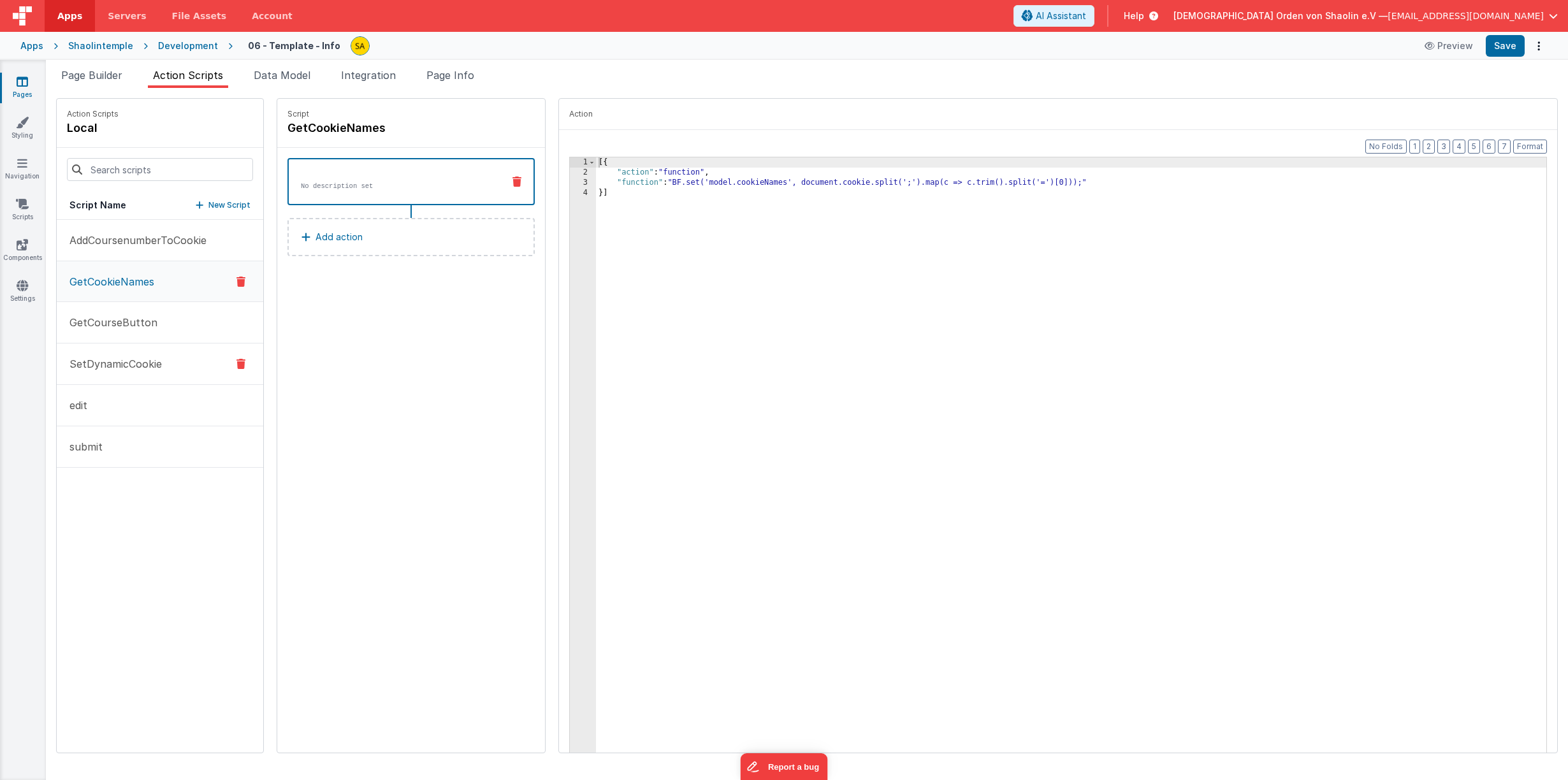
click at [140, 366] on p "SetDynamicCookie" at bounding box center [112, 363] width 100 height 15
click at [1511, 49] on button "Save" at bounding box center [1505, 45] width 39 height 22
click at [596, 162] on div "[{ "action" : "function" , "function" : "document.cookie = model.application.se…" at bounding box center [1079, 476] width 966 height 637
click at [598, 197] on div "{ "action" : "function" , "function" : "document.cookie = model.application.sel…" at bounding box center [1079, 476] width 966 height 637
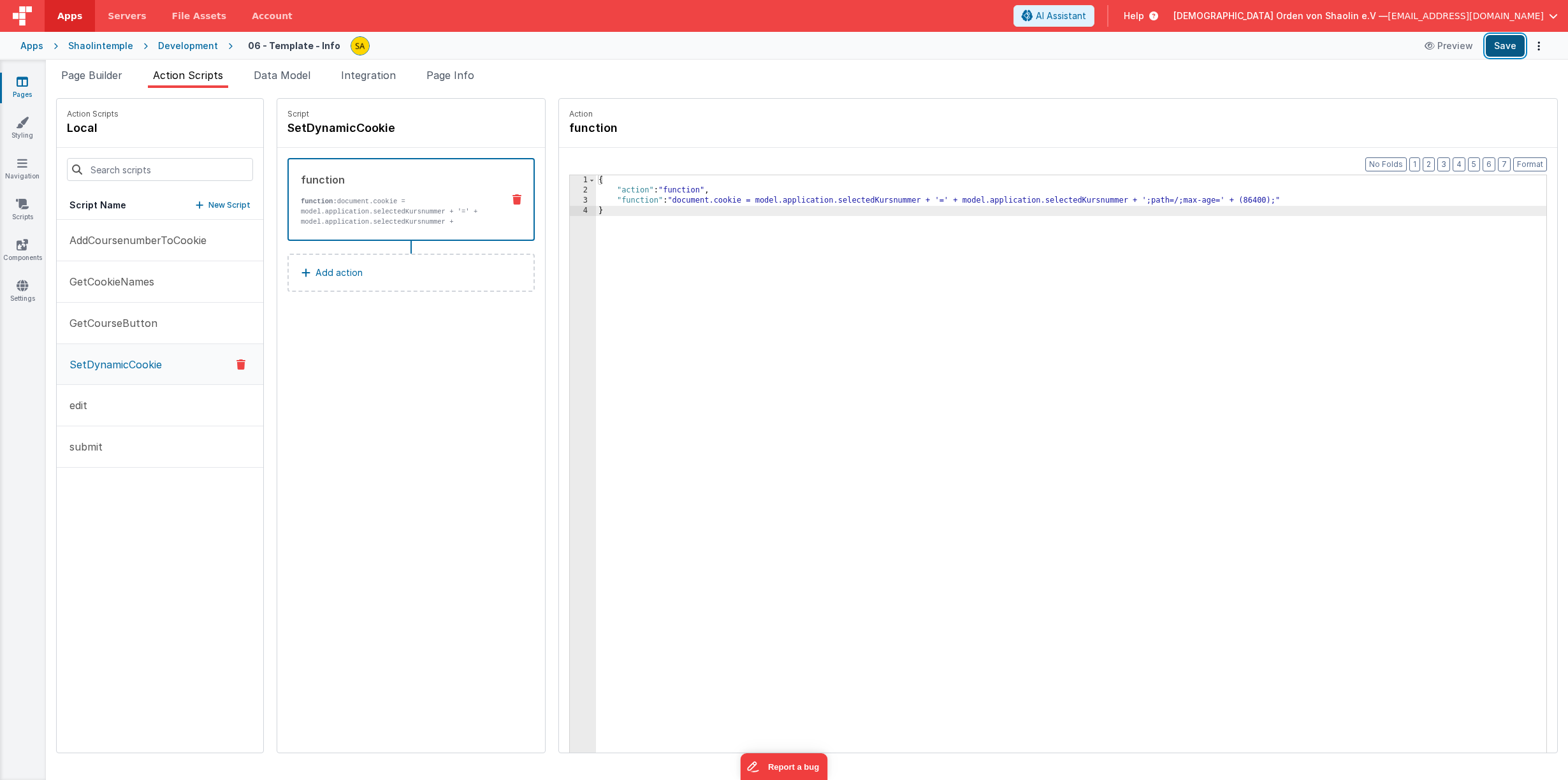
click at [1494, 44] on button "Save" at bounding box center [1505, 45] width 39 height 22
click at [596, 180] on div "{ "action" : "function" , "function" : "document.cookie = model.application.sel…" at bounding box center [1079, 494] width 966 height 637
click at [596, 211] on div "[{ "action" : "function" , "function" : "document.cookie = model.application.se…" at bounding box center [1079, 494] width 966 height 637
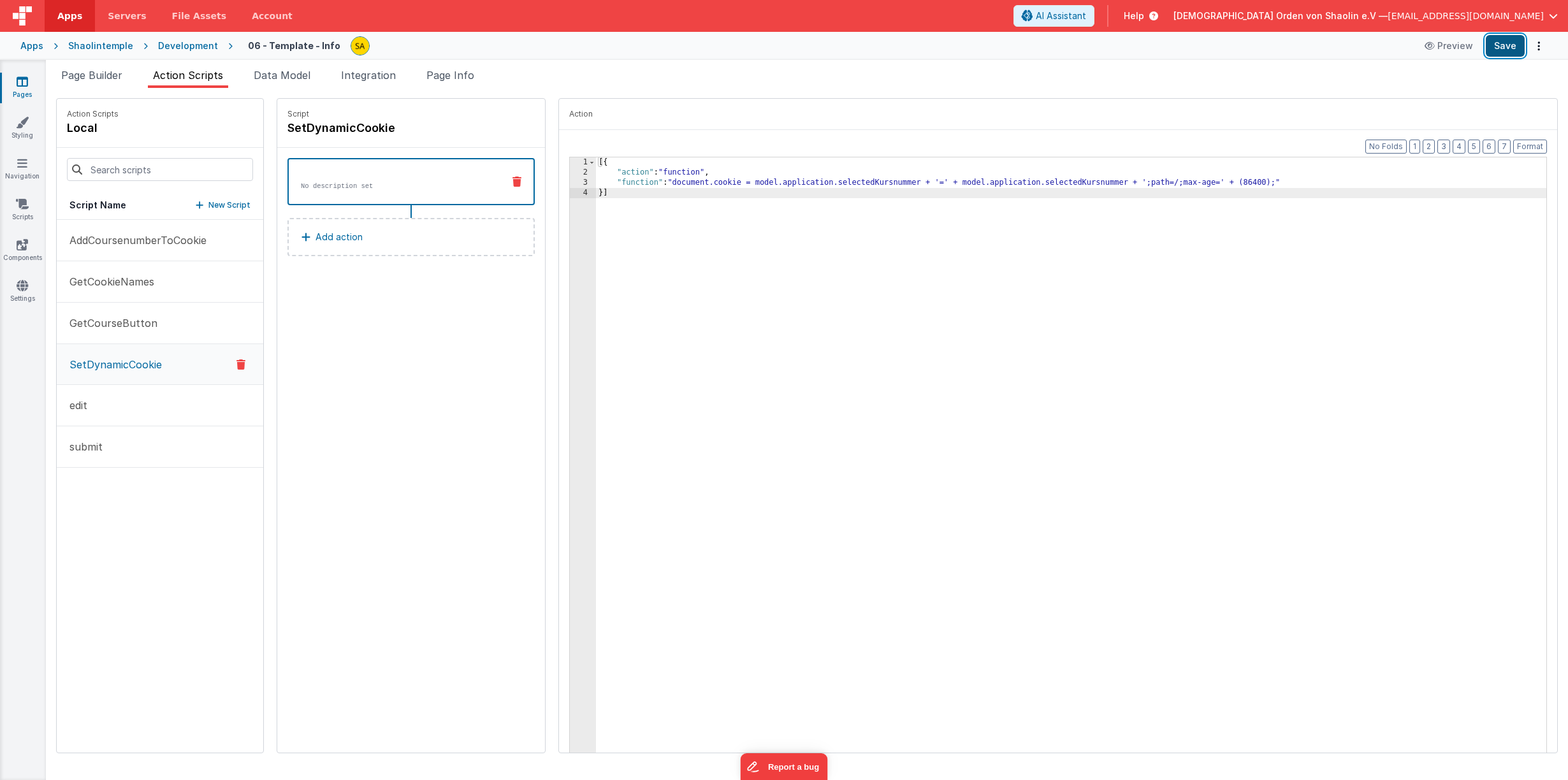
click at [1509, 48] on button "Save" at bounding box center [1505, 45] width 39 height 22
click at [94, 73] on span "Page Builder" at bounding box center [92, 75] width 61 height 13
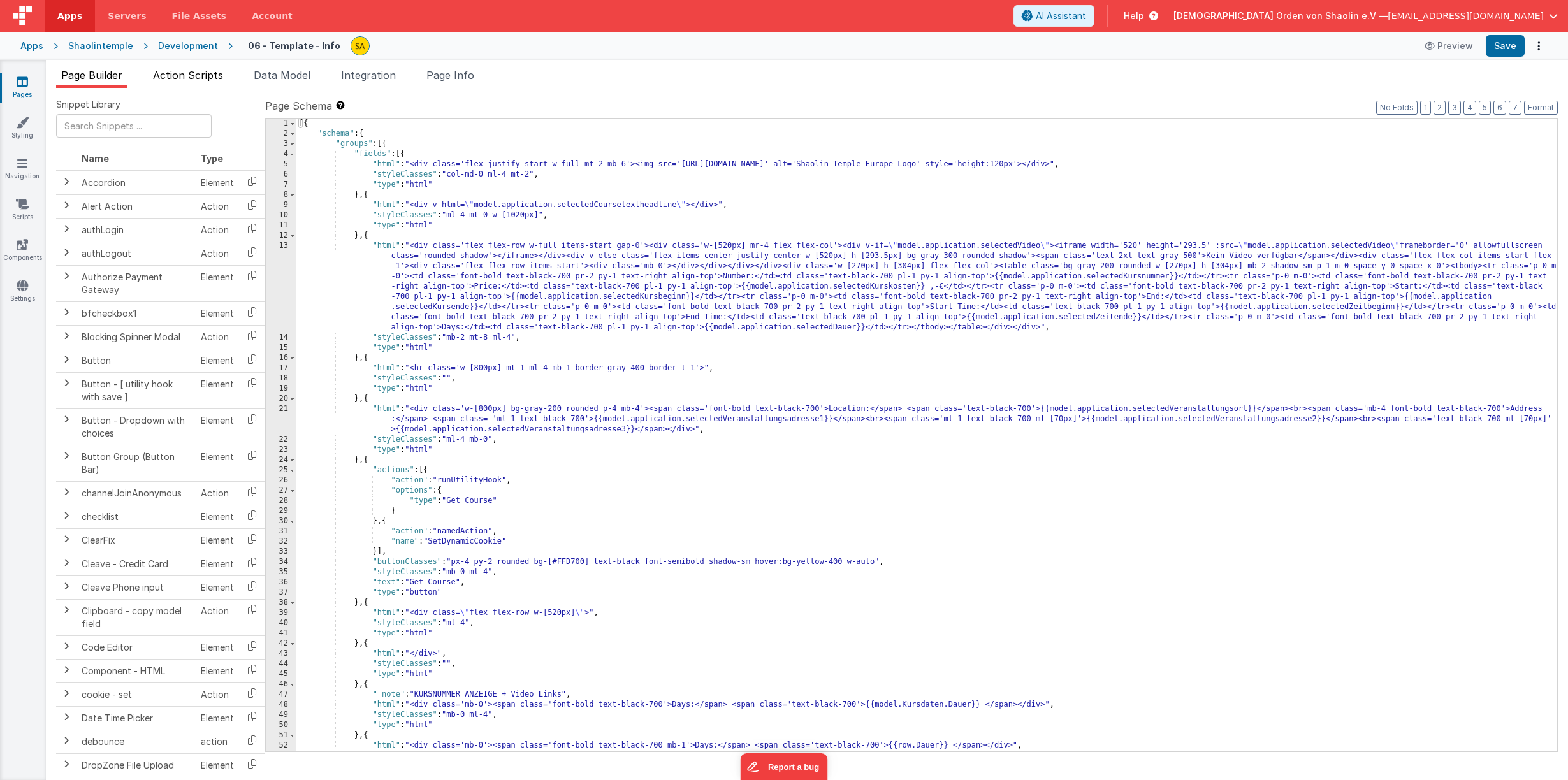
click at [185, 78] on span "Action Scripts" at bounding box center [188, 75] width 70 height 13
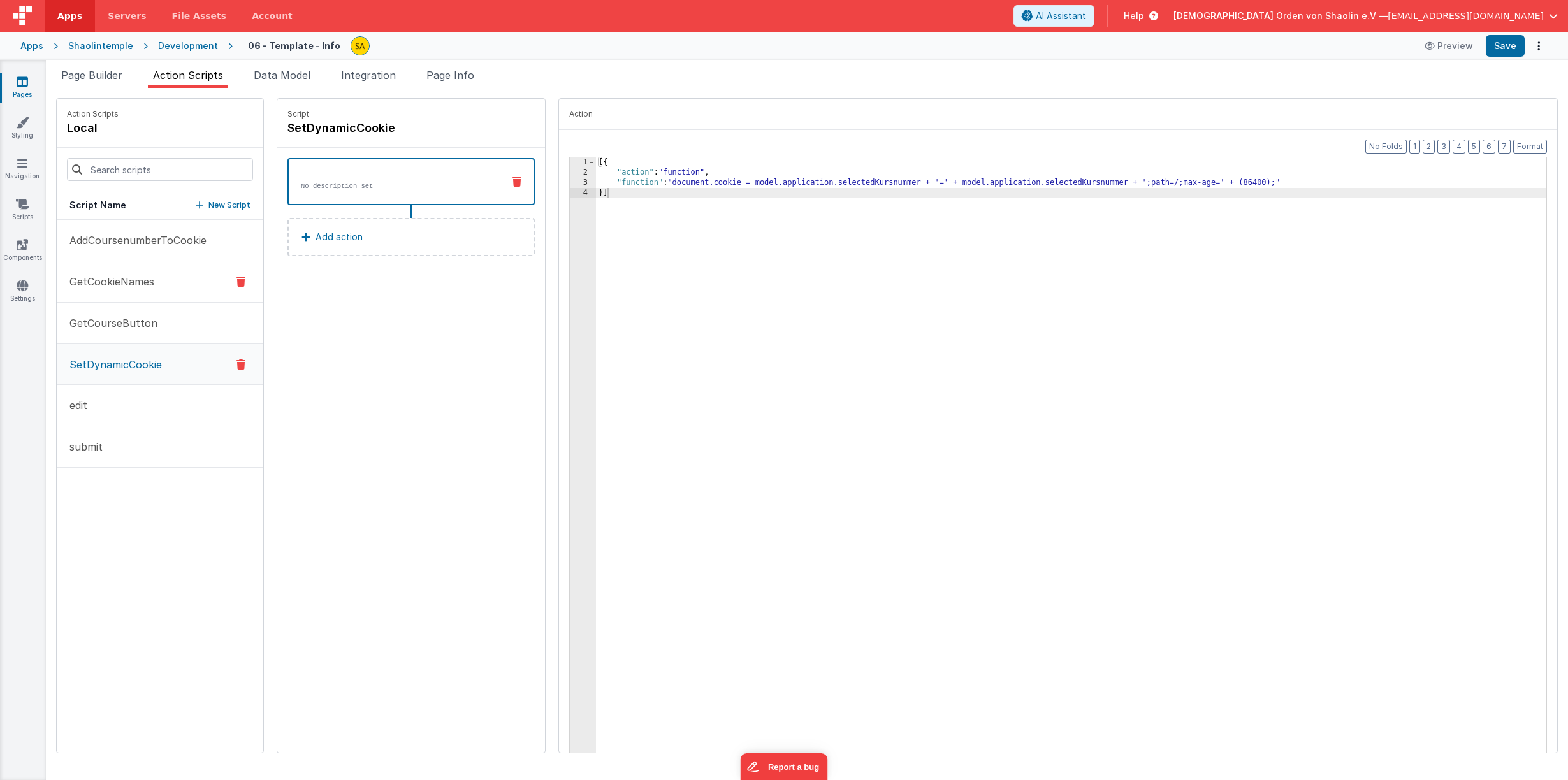
click at [140, 273] on button "GetCookieNames" at bounding box center [160, 282] width 207 height 41
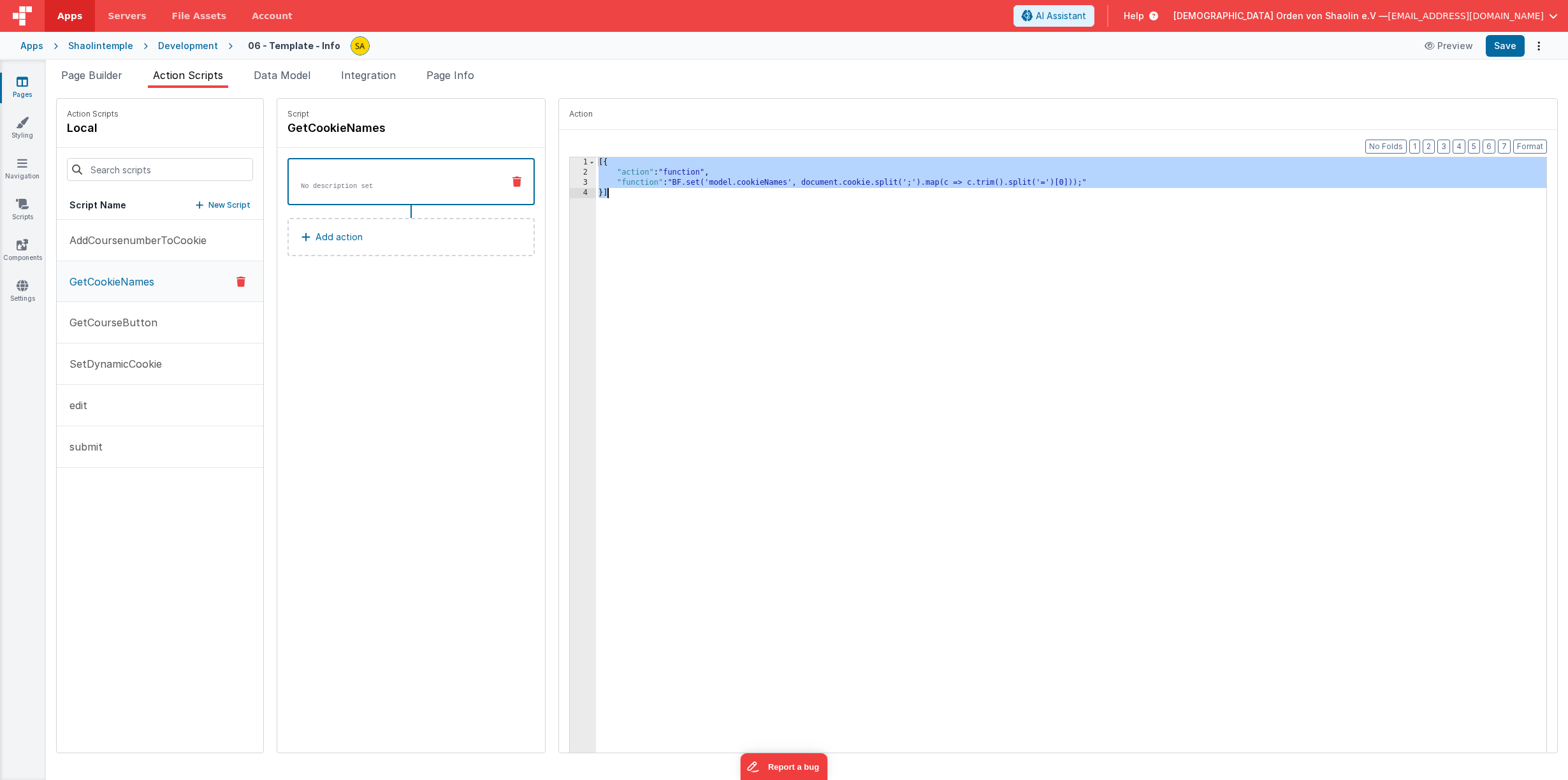
drag, startPoint x: 583, startPoint y: 165, endPoint x: 608, endPoint y: 199, distance: 42.2
click at [608, 199] on div "[{ "action" : "function" , "function" : "BF.set('model.cookieNames', document.c…" at bounding box center [1079, 476] width 966 height 637
click at [1086, 18] on span "AI Assistant" at bounding box center [1061, 16] width 50 height 13
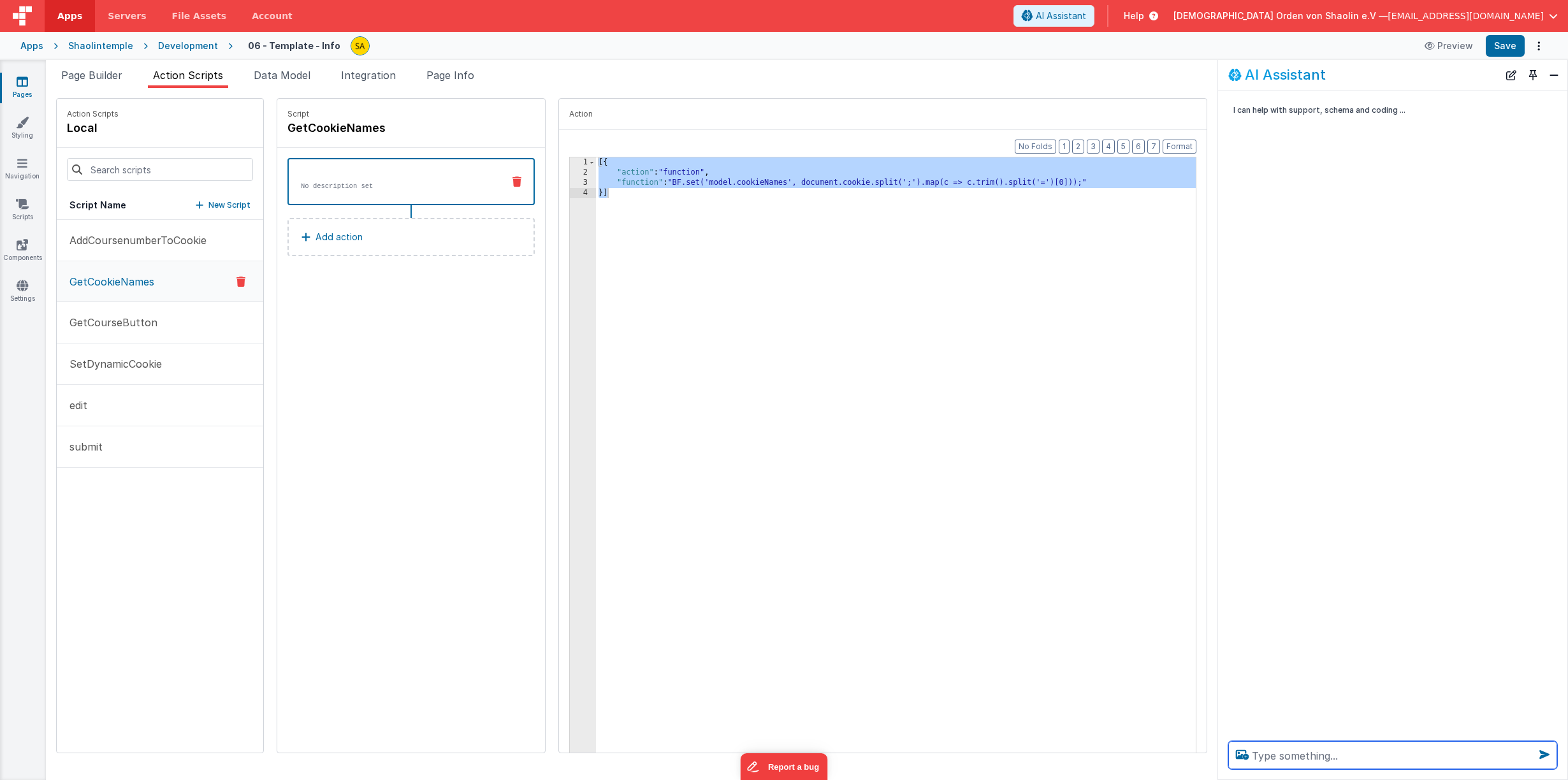
click at [1312, 758] on textarea at bounding box center [1392, 754] width 329 height 28
paste textarea "[{ "action": "function", "function": "BF.set('model.cookieNames', document.cook…"
type textarea "[{ "action": "function", "function": "BF.set('model.cookieNames', document.cook…"
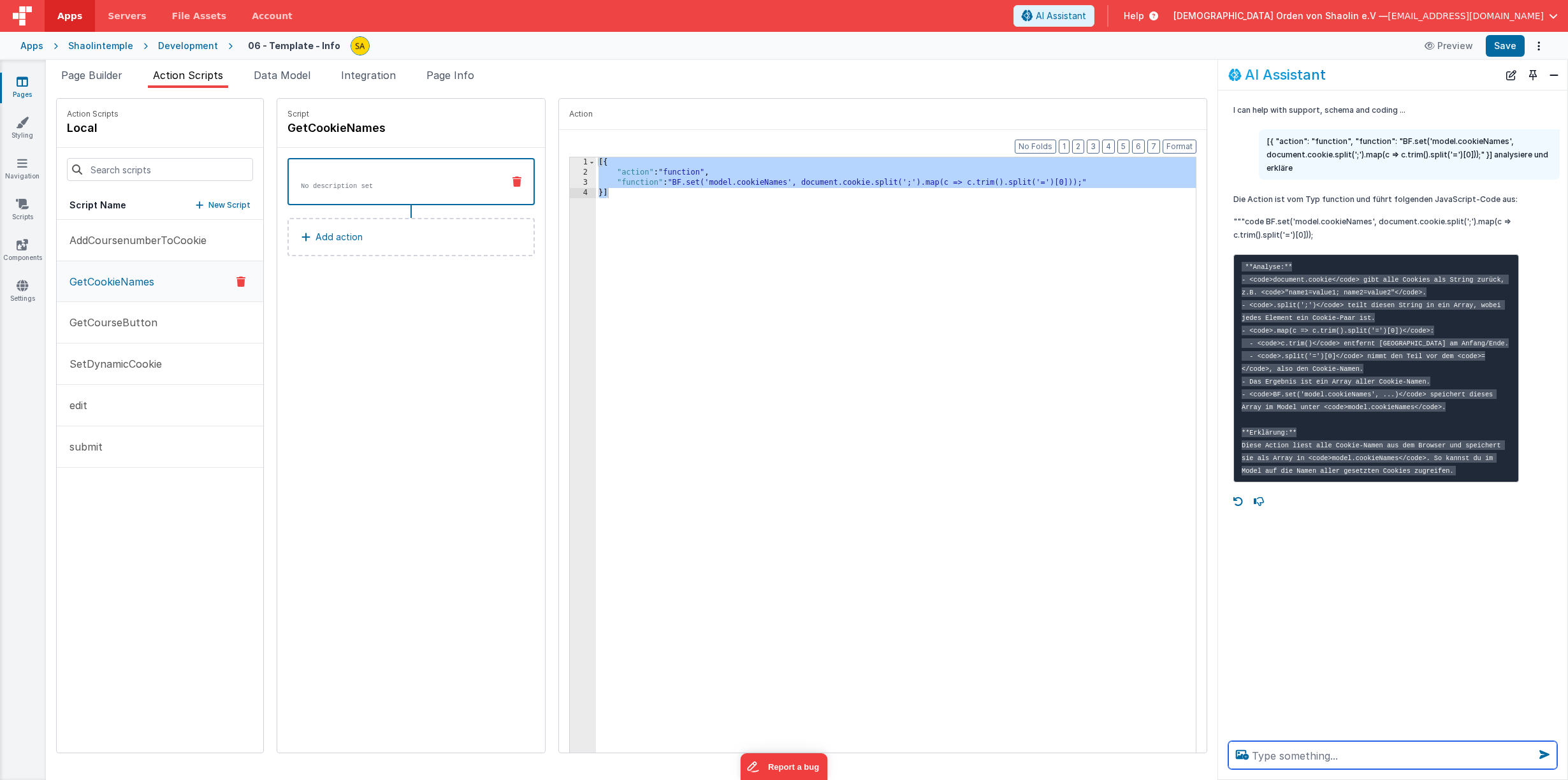
click at [1376, 758] on textarea at bounding box center [1392, 754] width 329 height 28
type textarea "getCookieNames beim laden der Seite ausführen"
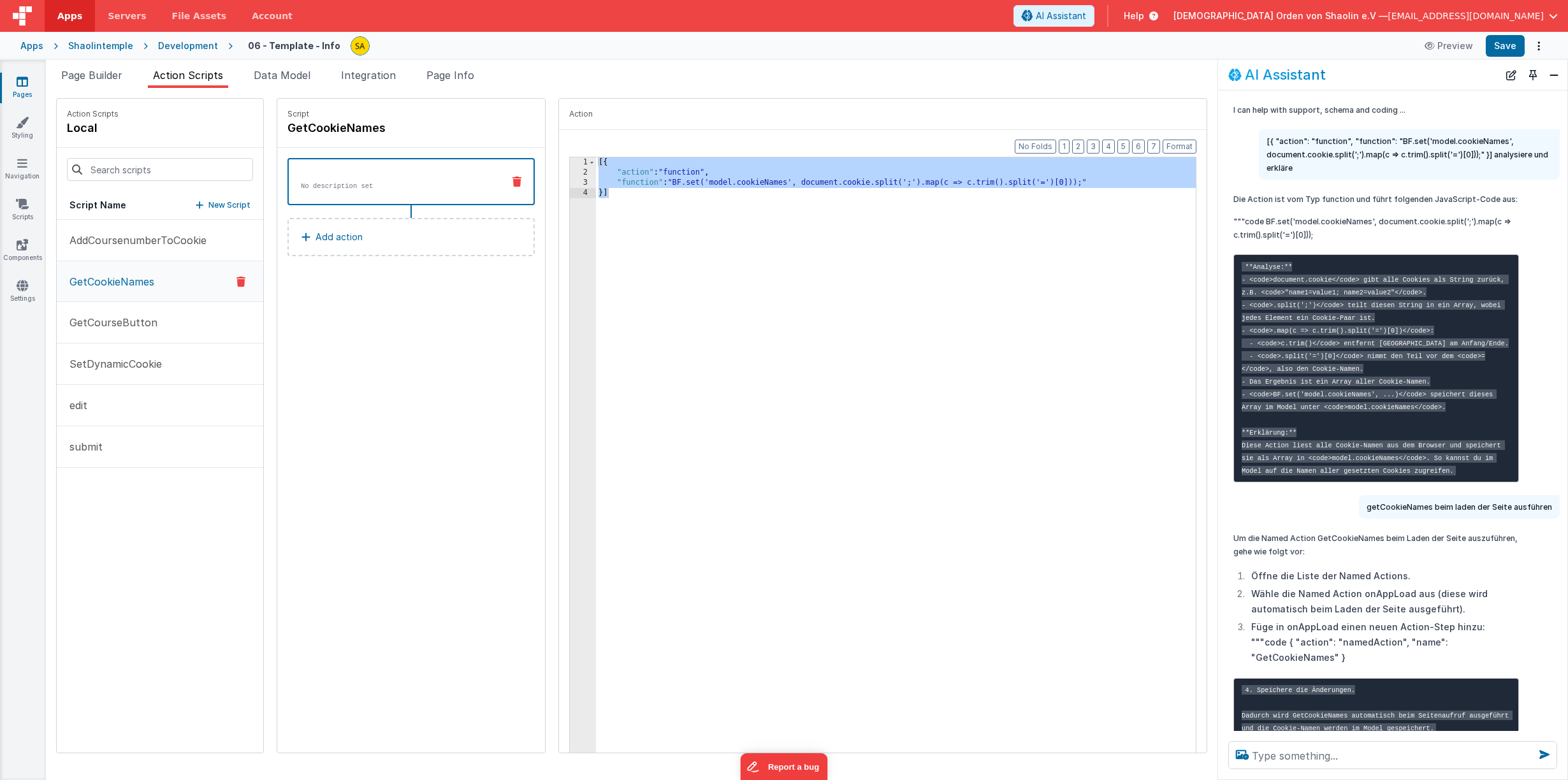
scroll to position [62, 0]
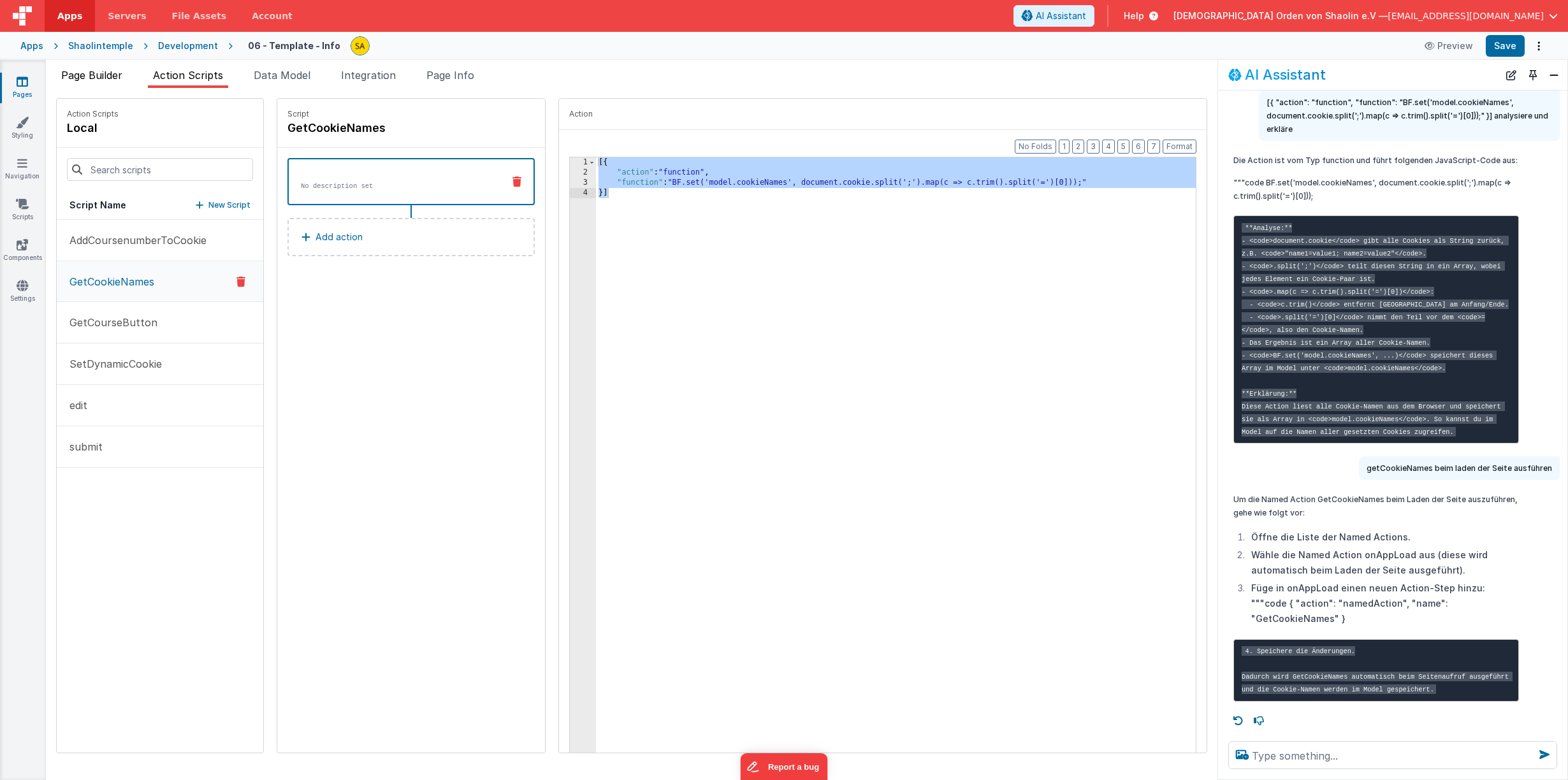
click at [90, 72] on span "Page Builder" at bounding box center [92, 75] width 61 height 13
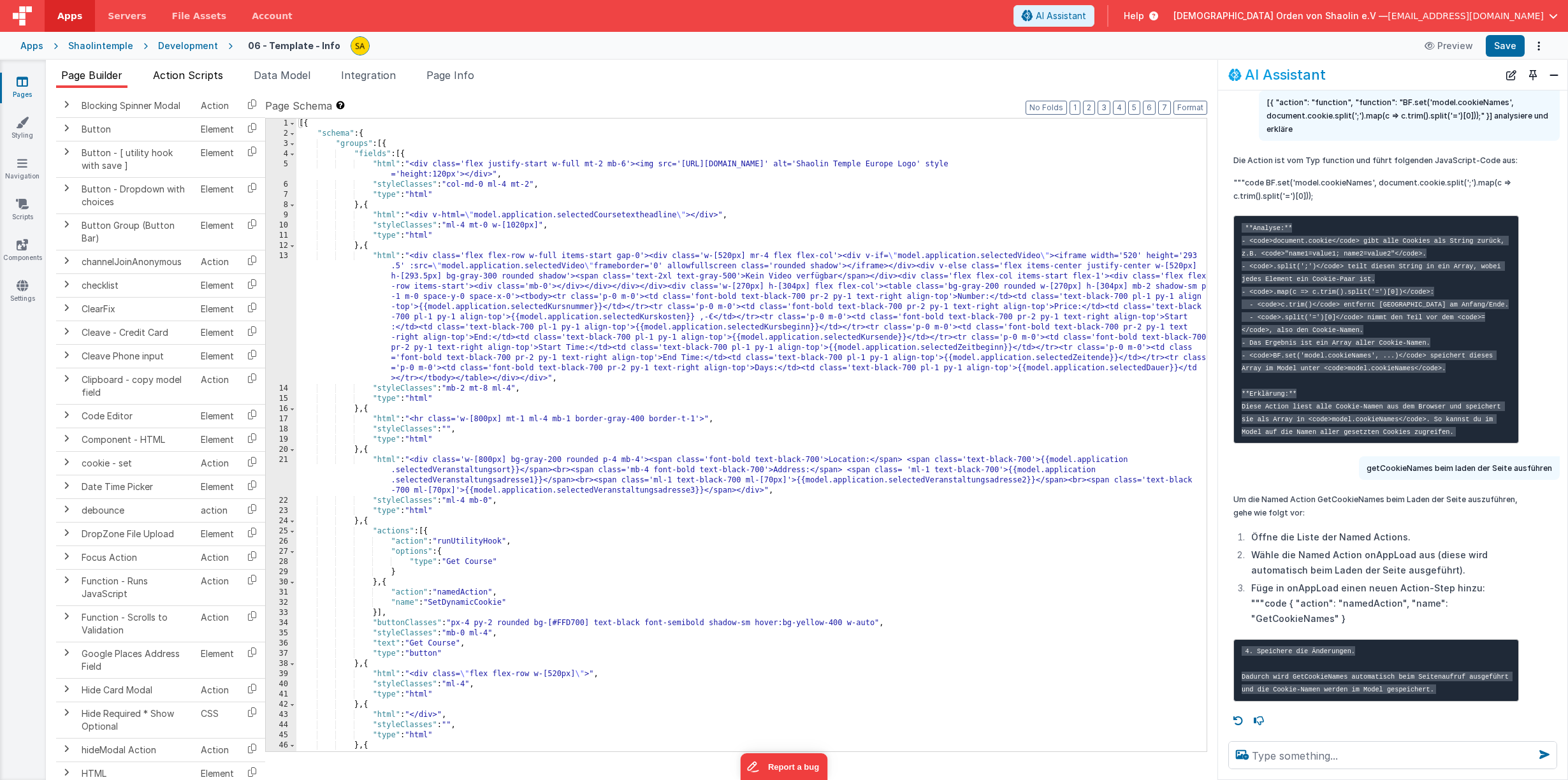
scroll to position [227, 0]
click at [203, 78] on span "Action Scripts" at bounding box center [188, 75] width 70 height 13
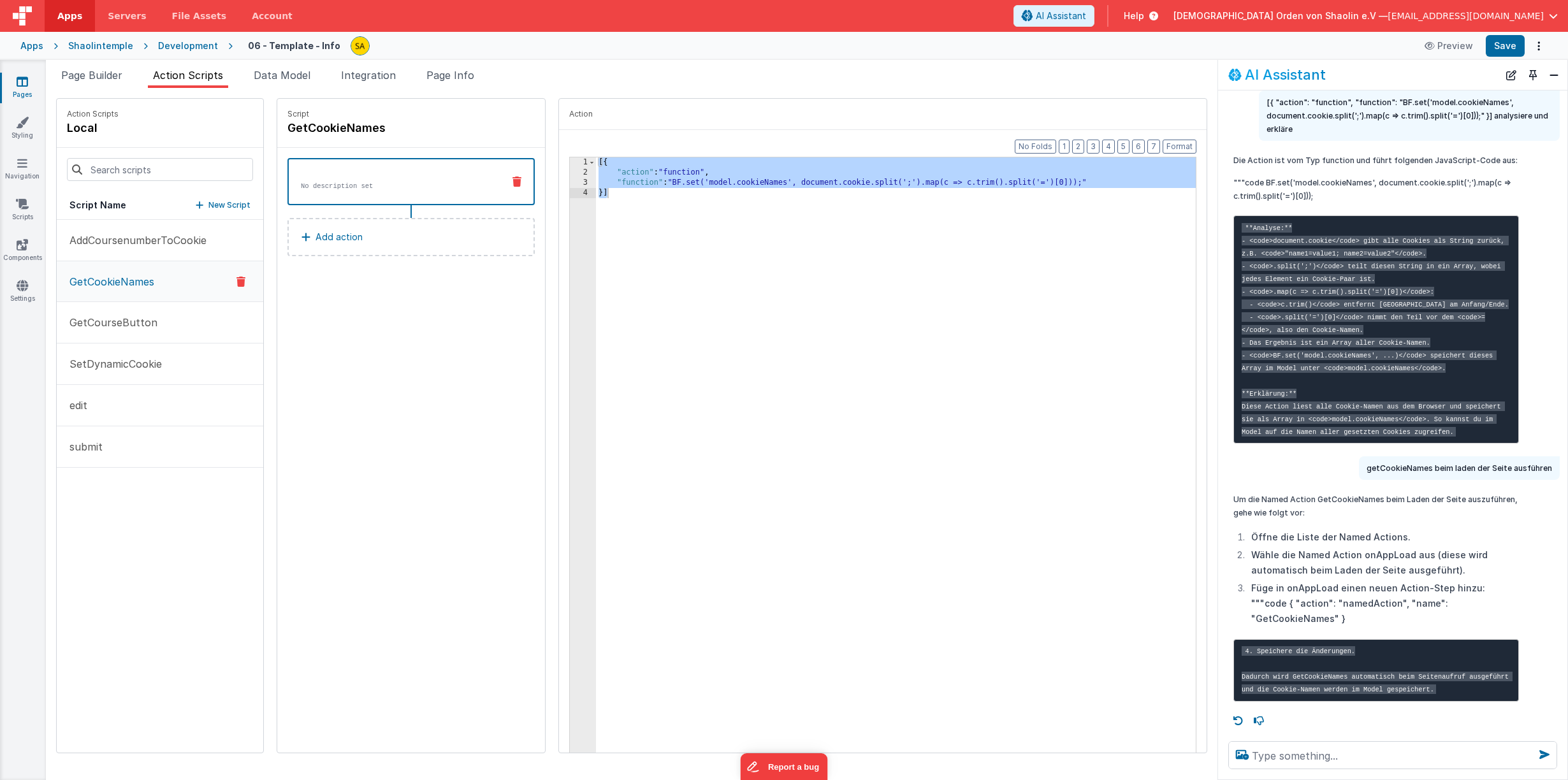
click at [596, 216] on div "[{ "action" : "function" , "function" : "BF.set('model.cookieNames', document.c…" at bounding box center [1079, 476] width 966 height 637
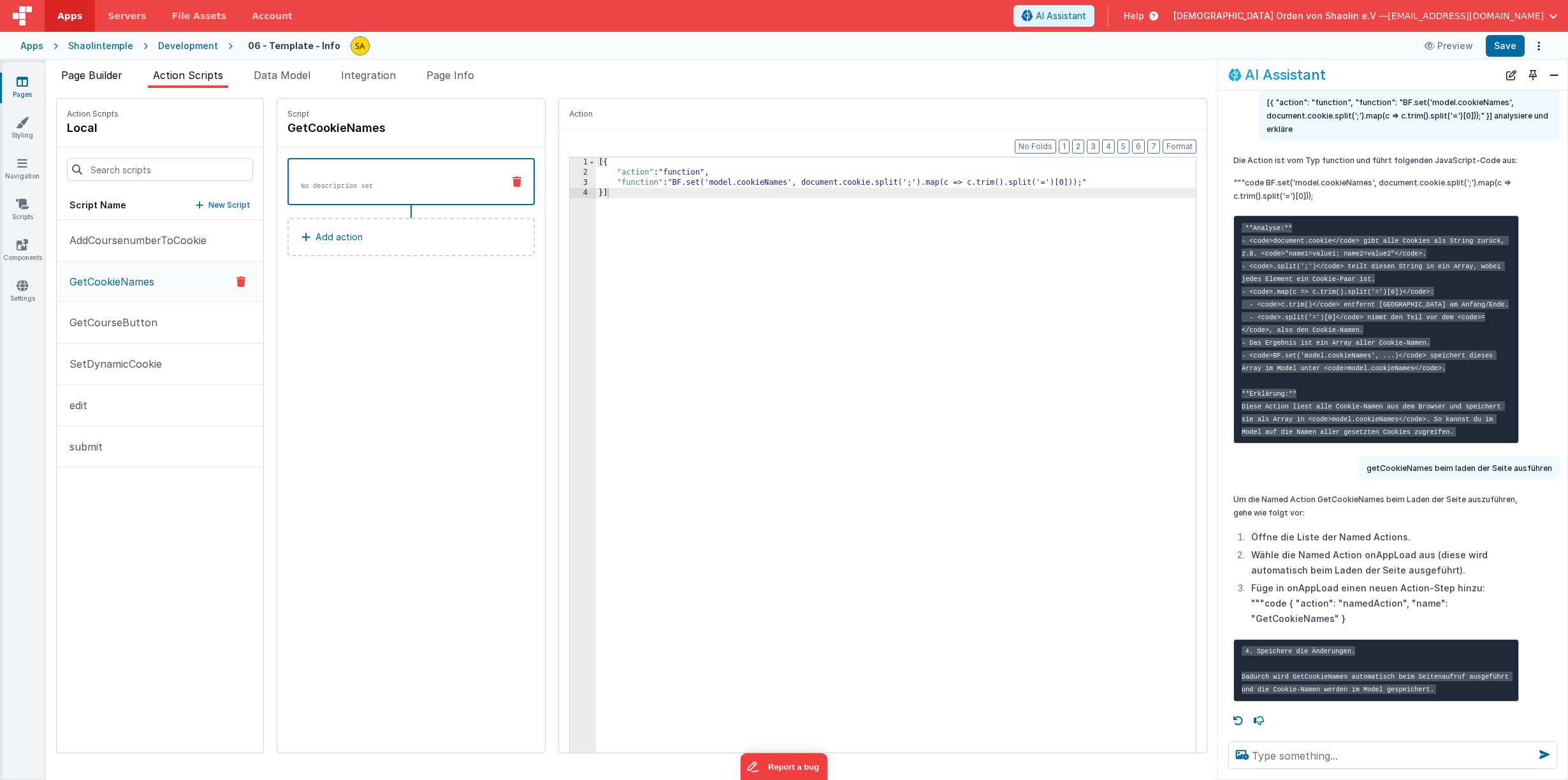
click at [101, 78] on span "Page Builder" at bounding box center [92, 75] width 61 height 13
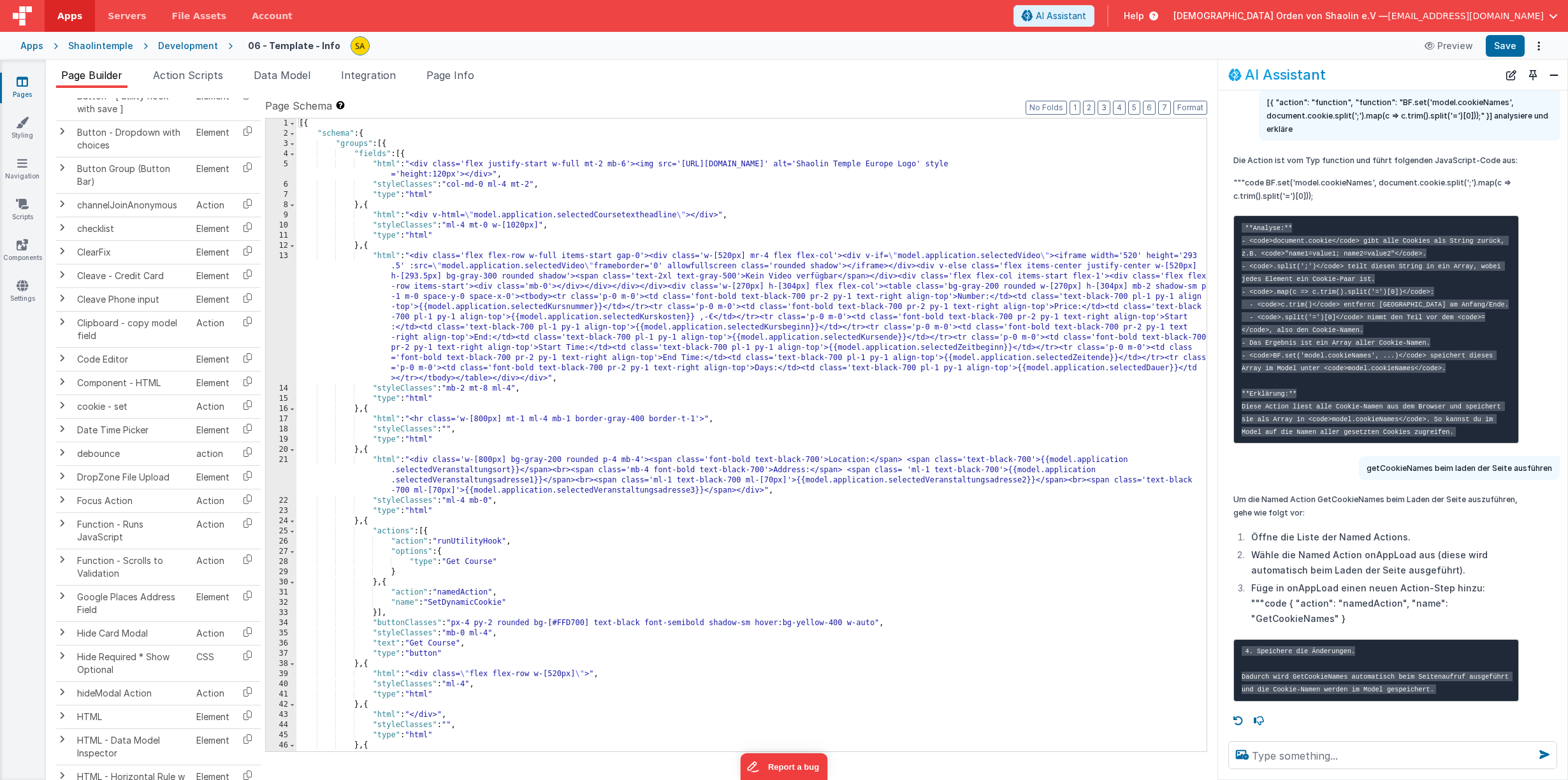
scroll to position [0, 5]
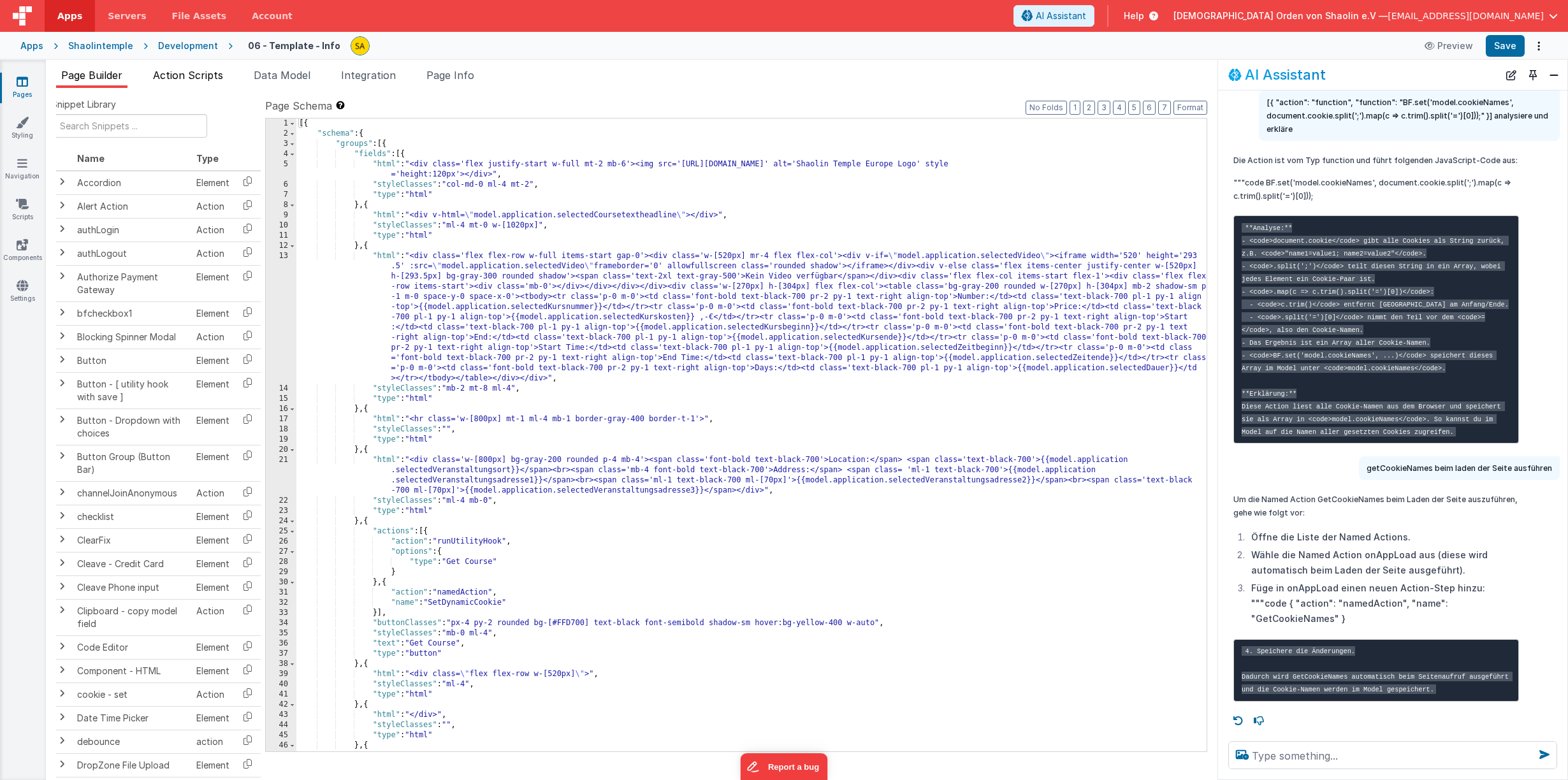
click at [221, 74] on span "Action Scripts" at bounding box center [188, 75] width 70 height 13
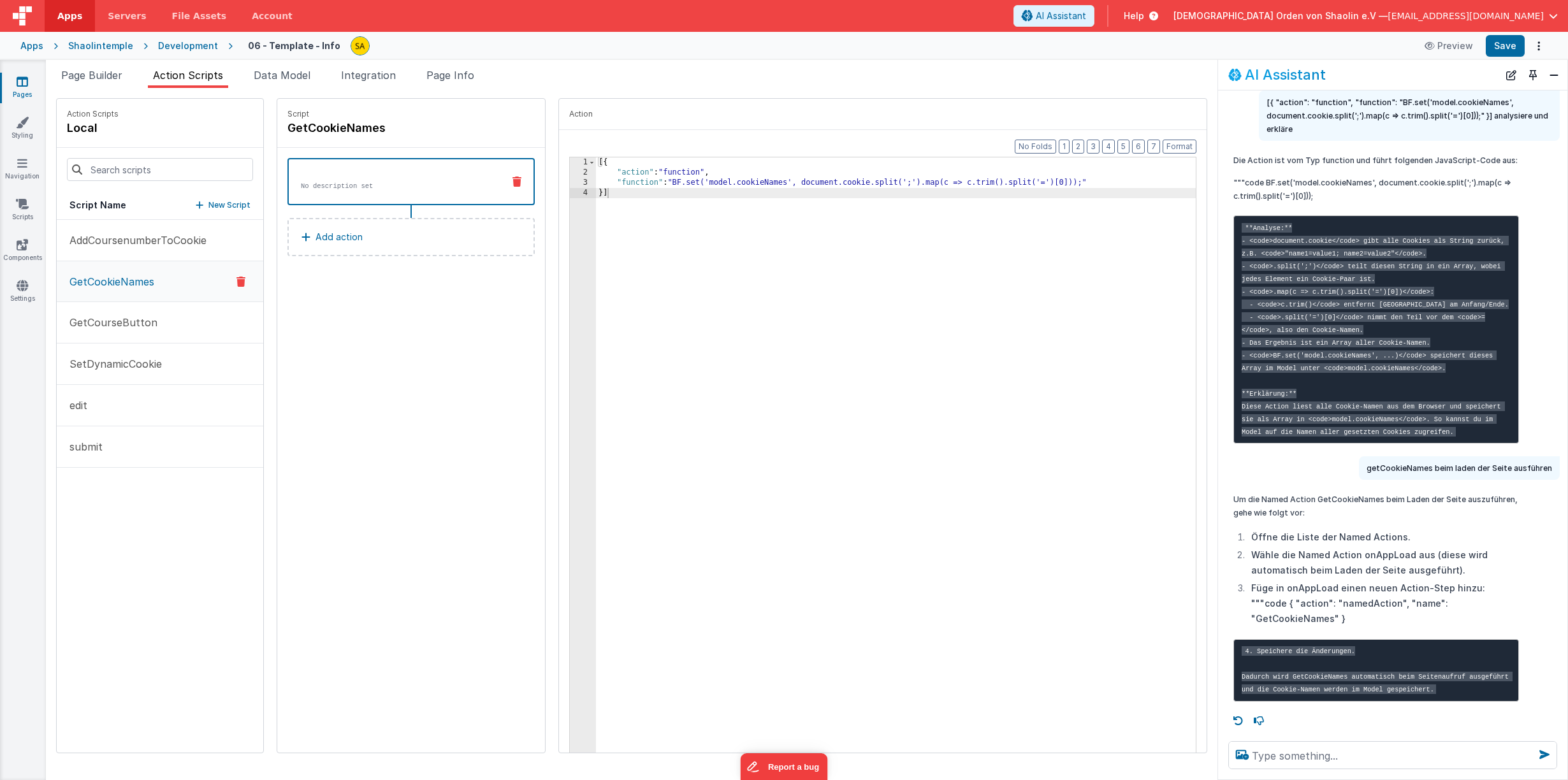
click at [208, 203] on p "New Script" at bounding box center [229, 205] width 42 height 13
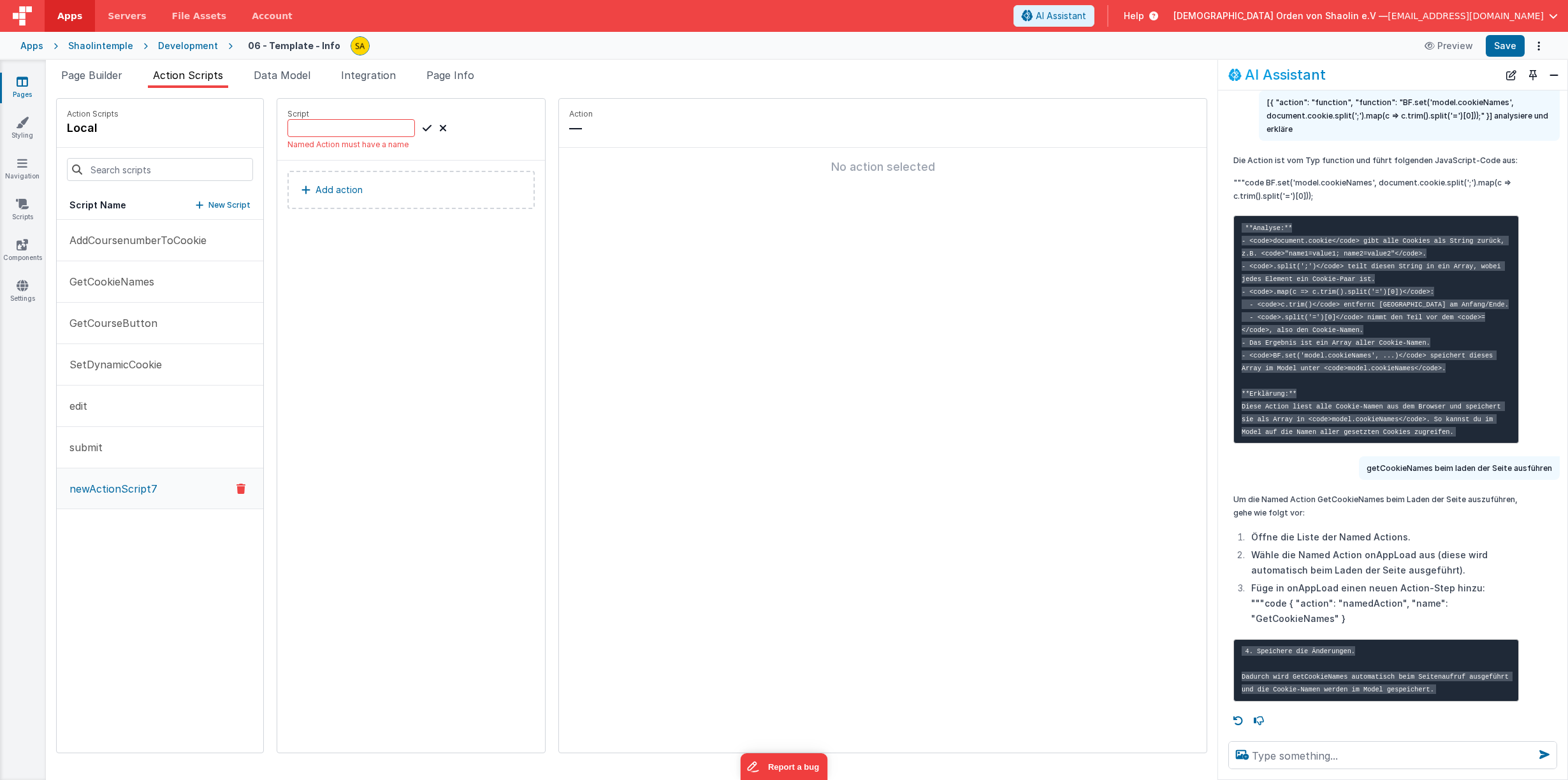
click at [367, 192] on button "Add action" at bounding box center [410, 190] width 247 height 38
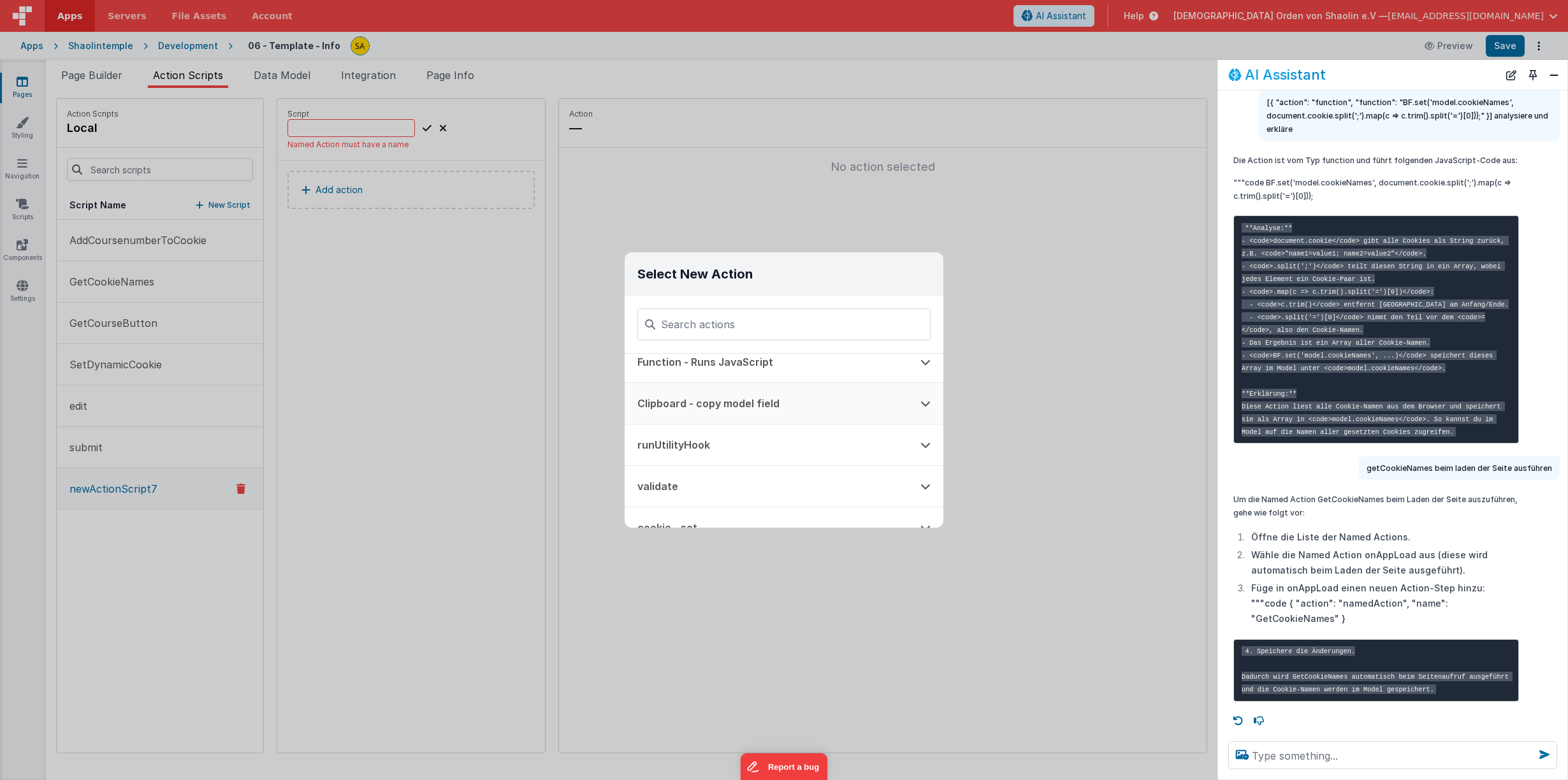
scroll to position [0, 0]
click at [226, 488] on div "Select New Action Function - Runs JavaScript Clipboard - copy model field runUt…" at bounding box center [784, 390] width 1568 height 780
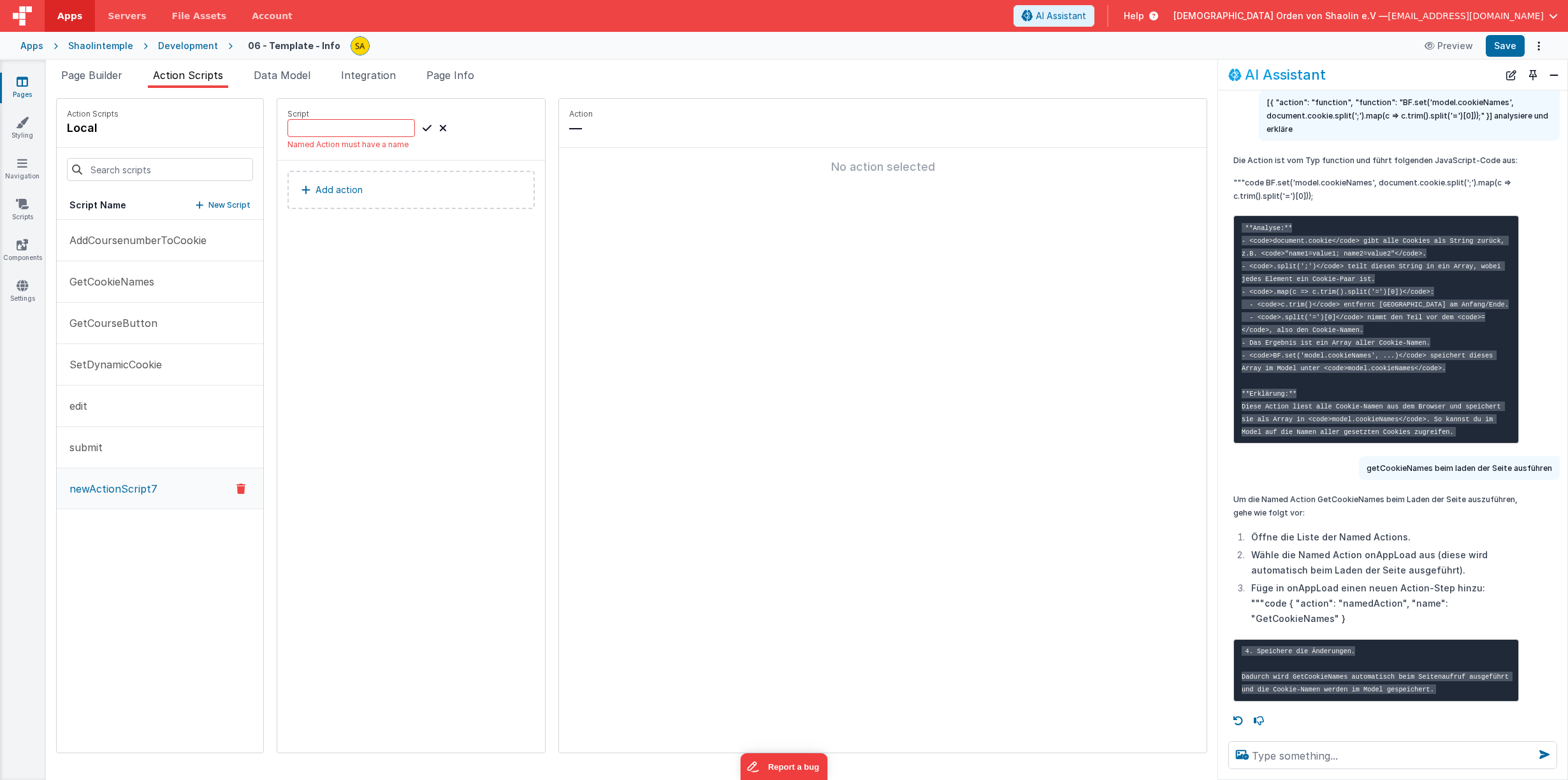
click at [236, 487] on icon at bounding box center [241, 488] width 9 height 15
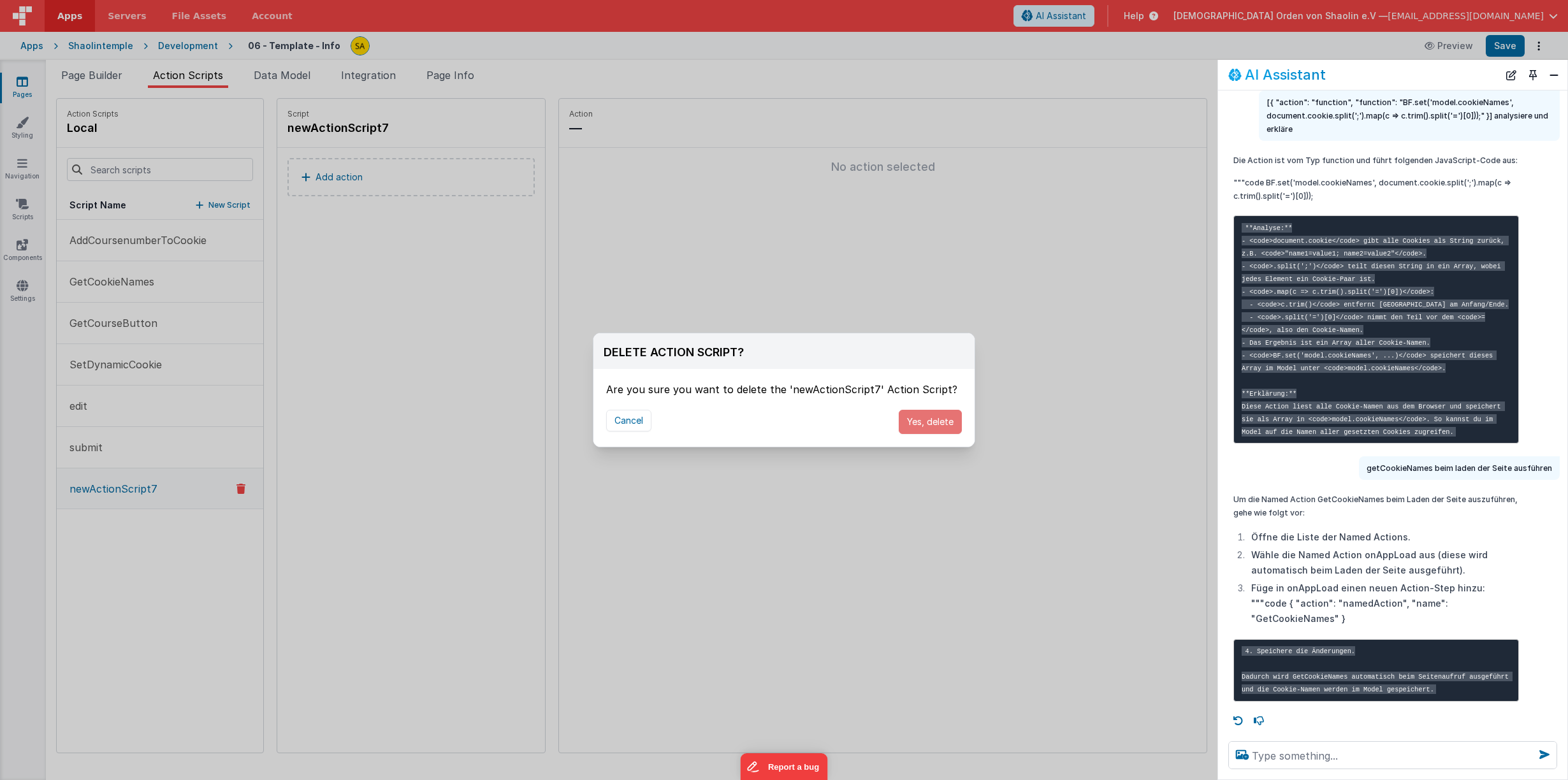
drag, startPoint x: 938, startPoint y: 425, endPoint x: 895, endPoint y: 419, distance: 43.4
click at [938, 425] on button "Yes, delete" at bounding box center [930, 421] width 63 height 24
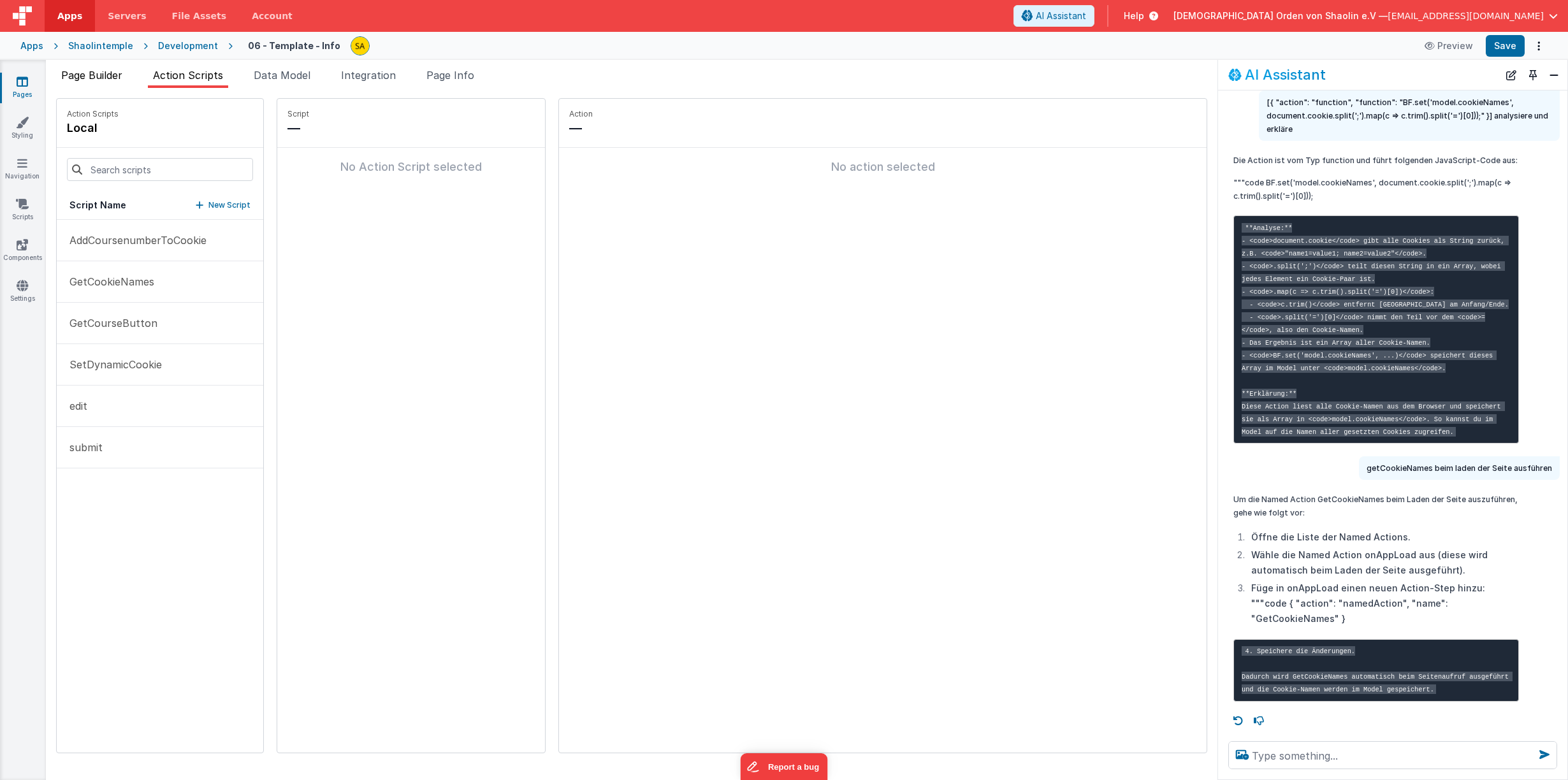
click at [92, 74] on span "Page Builder" at bounding box center [92, 75] width 61 height 13
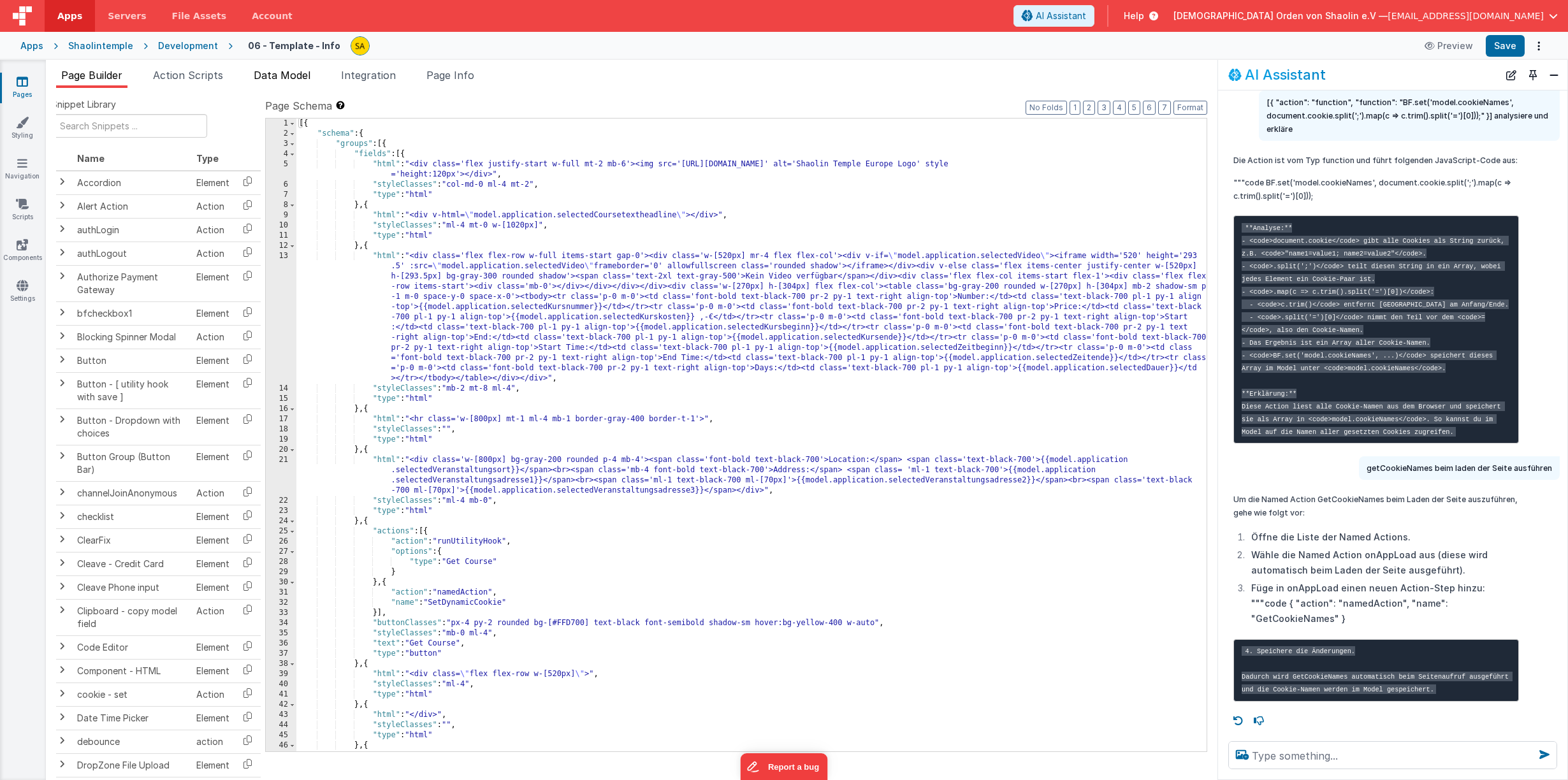
click at [290, 78] on span "Data Model" at bounding box center [282, 75] width 57 height 13
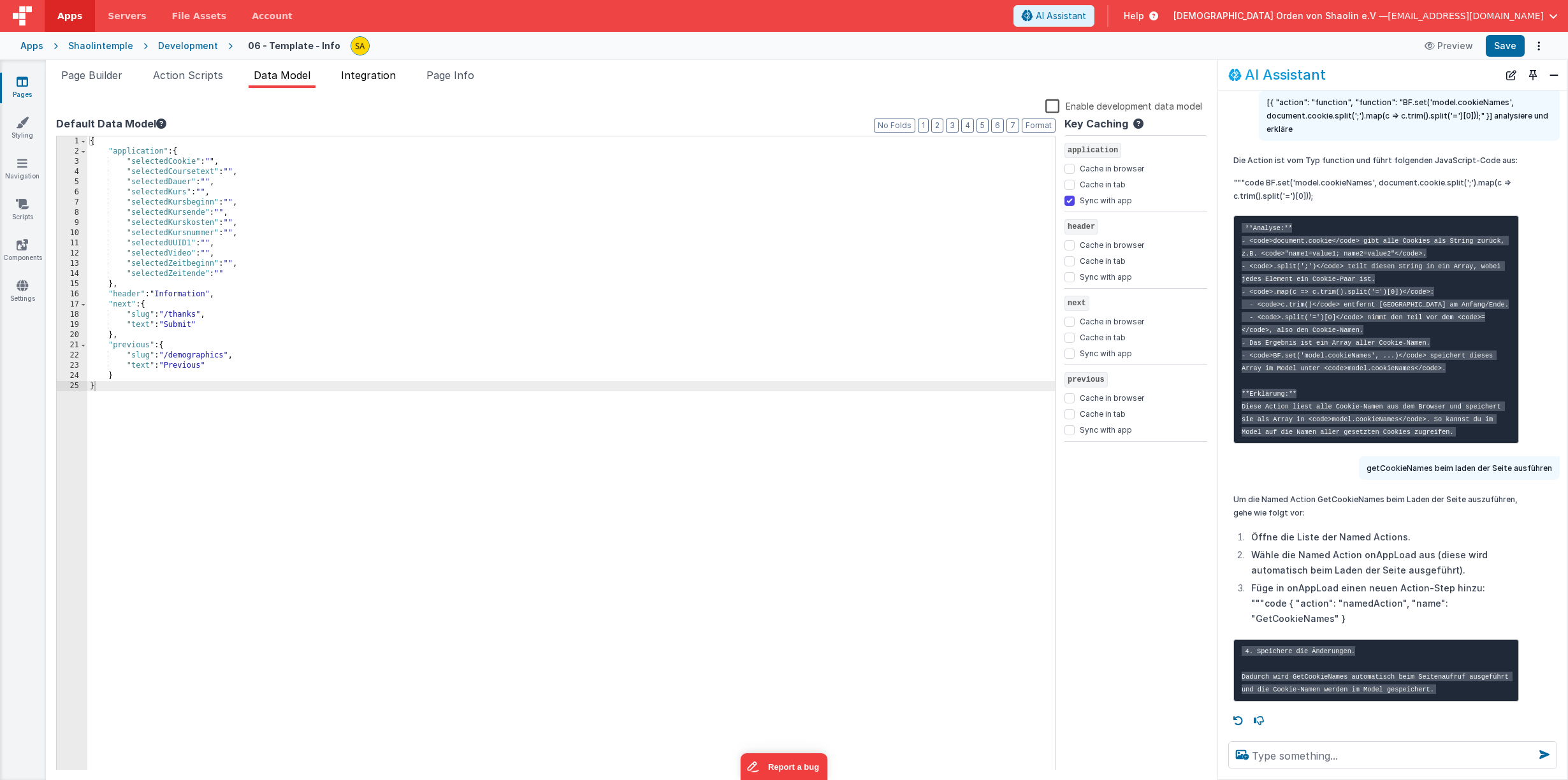
click at [386, 76] on span "Integration" at bounding box center [368, 75] width 55 height 13
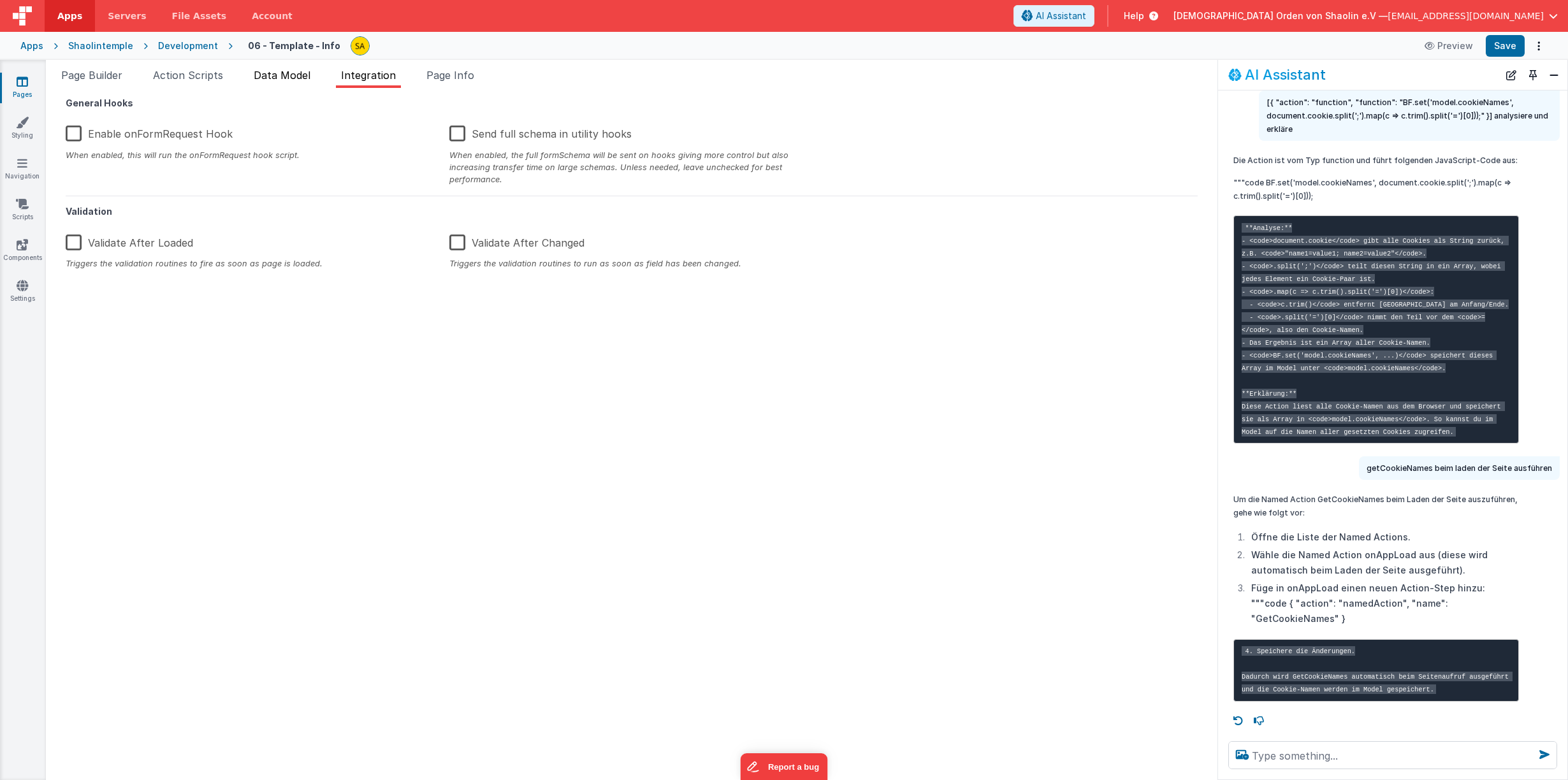
click at [298, 78] on span "Data Model" at bounding box center [282, 75] width 57 height 13
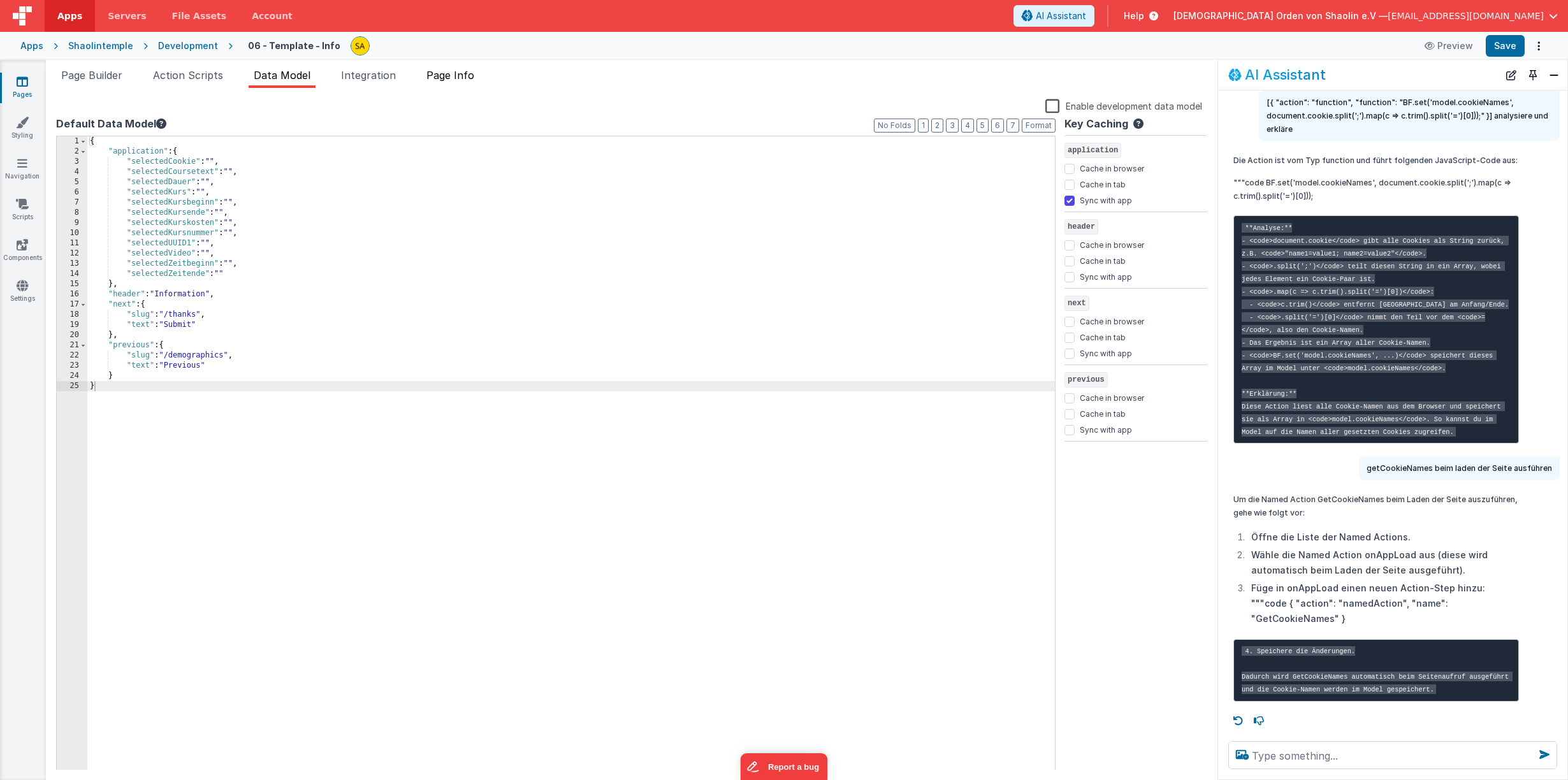
click at [464, 74] on span "Page Info" at bounding box center [450, 75] width 48 height 13
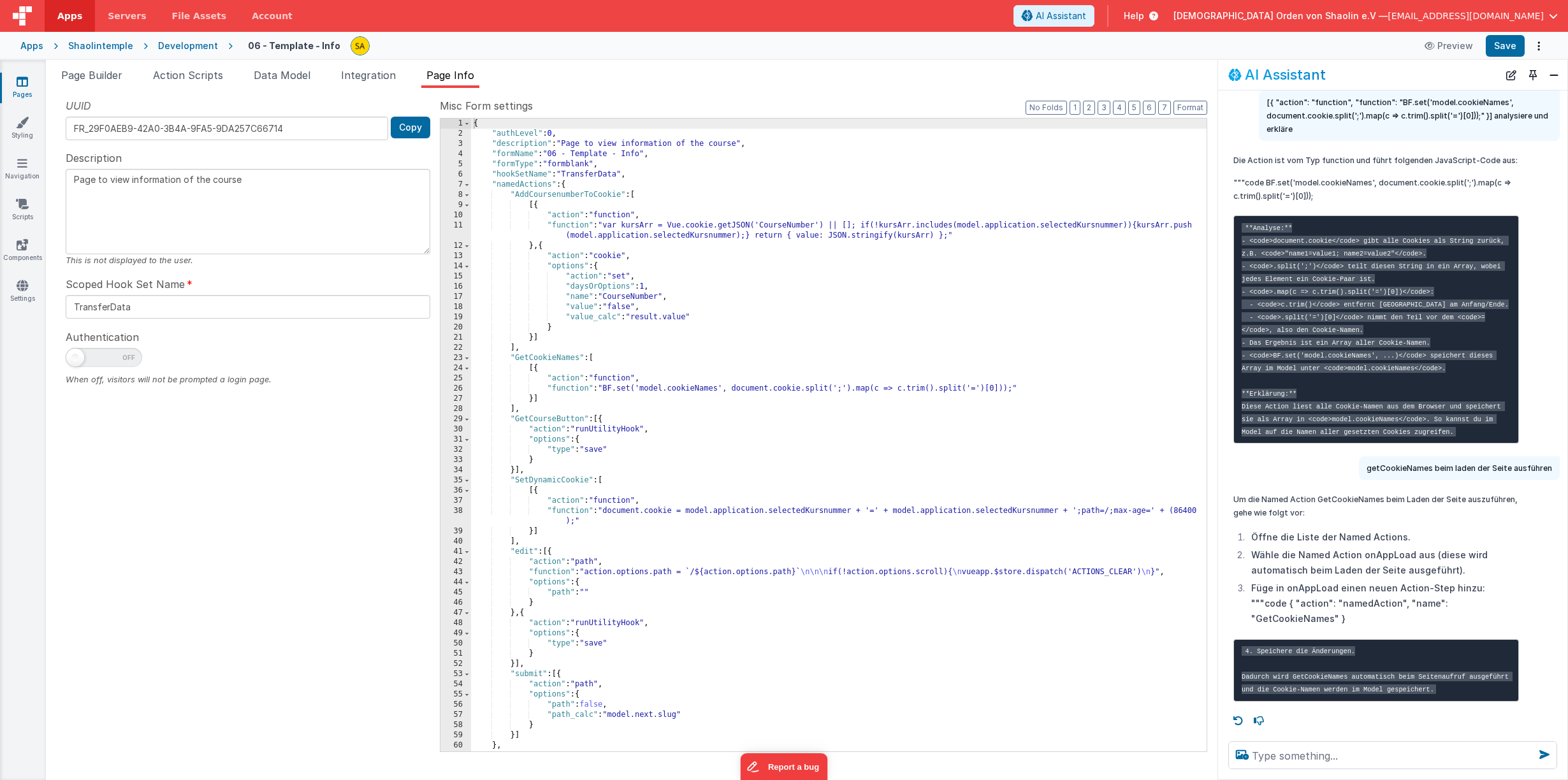
scroll to position [1, 0]
click at [95, 74] on span "Page Builder" at bounding box center [92, 75] width 61 height 13
